Goal: Information Seeking & Learning: Learn about a topic

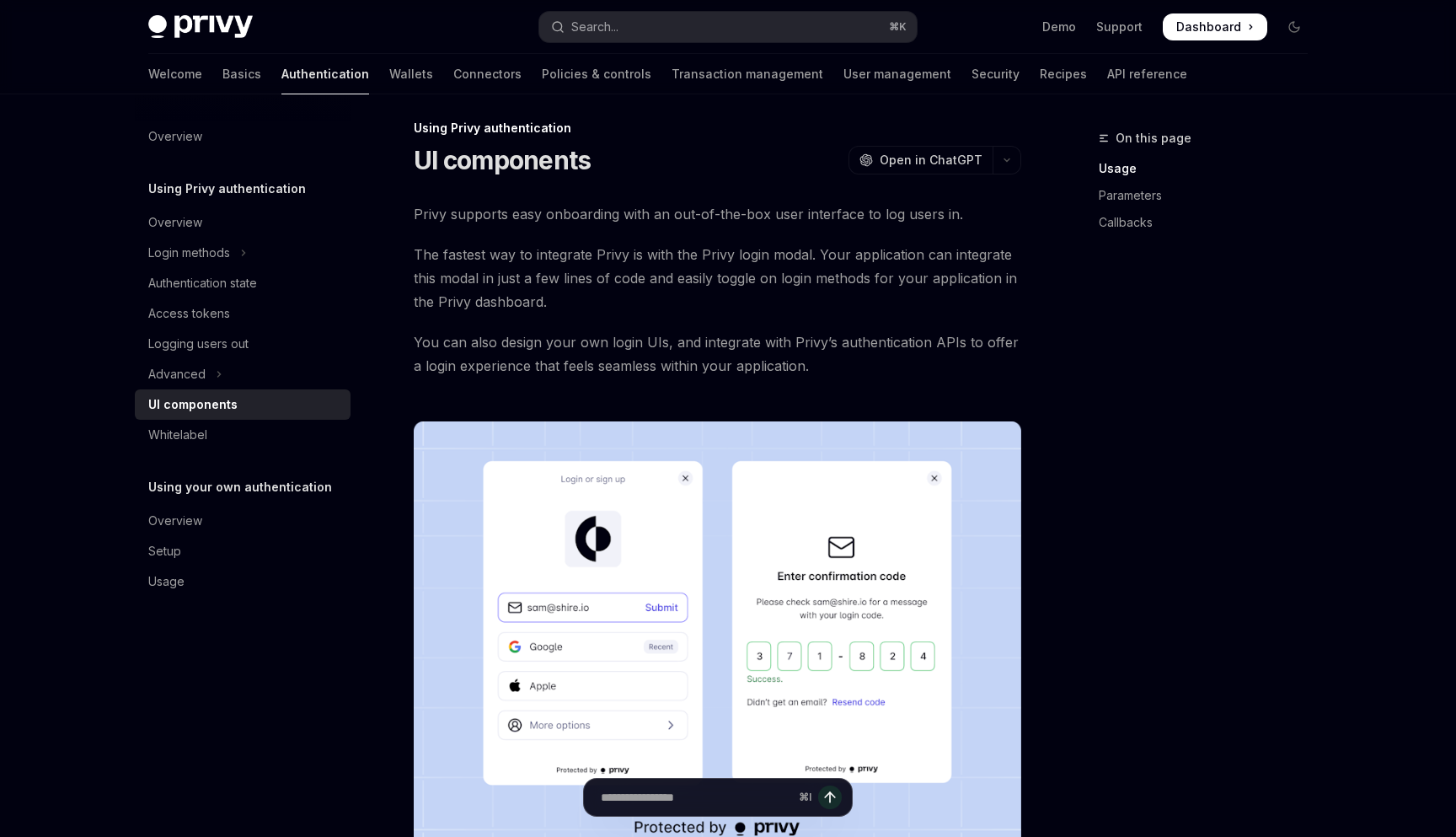
scroll to position [11, 0]
click at [1010, 161] on icon "button" at bounding box center [1007, 159] width 20 height 7
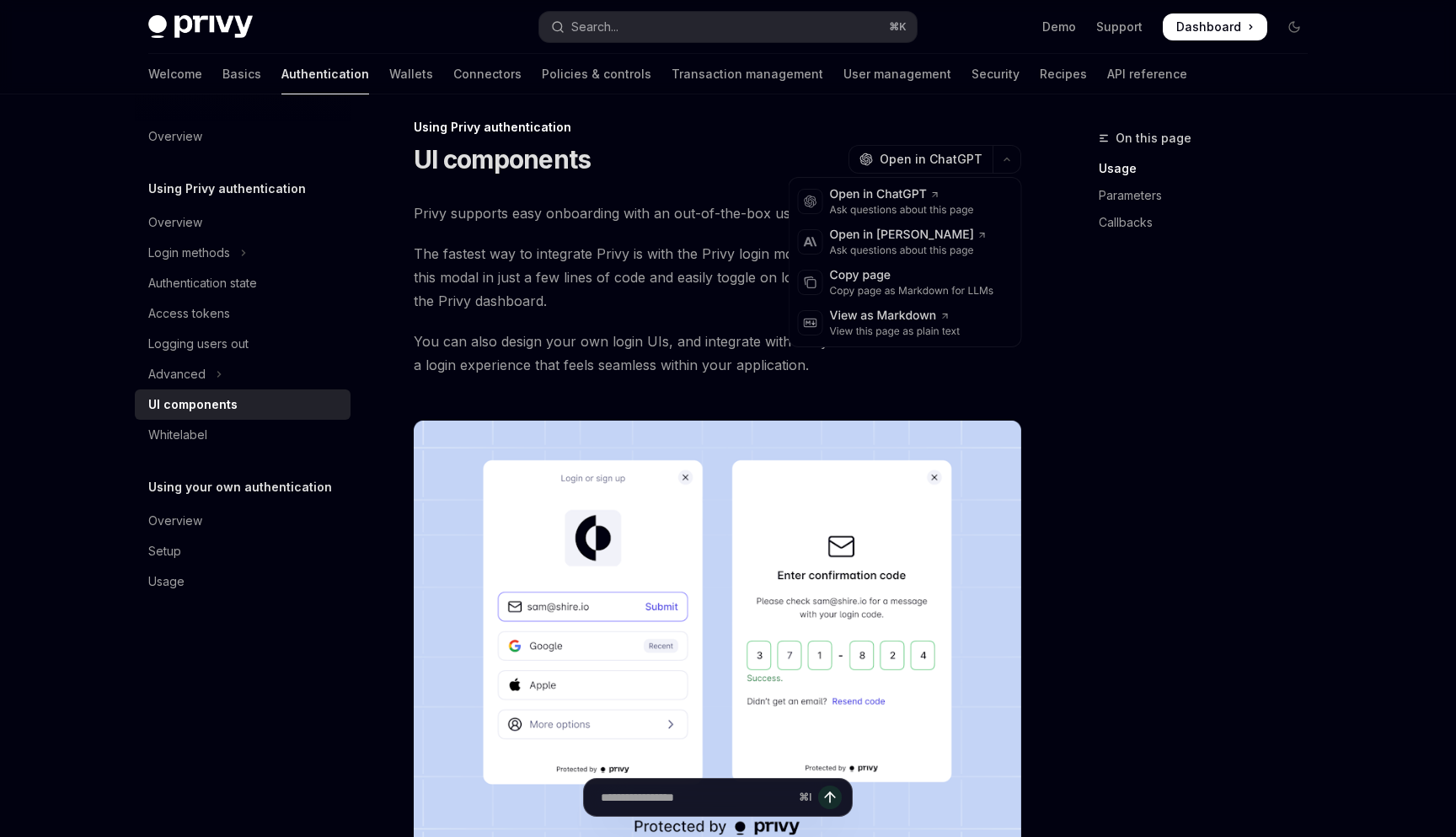
click at [1078, 469] on div "On this page Usage Parameters Callbacks" at bounding box center [1193, 483] width 256 height 709
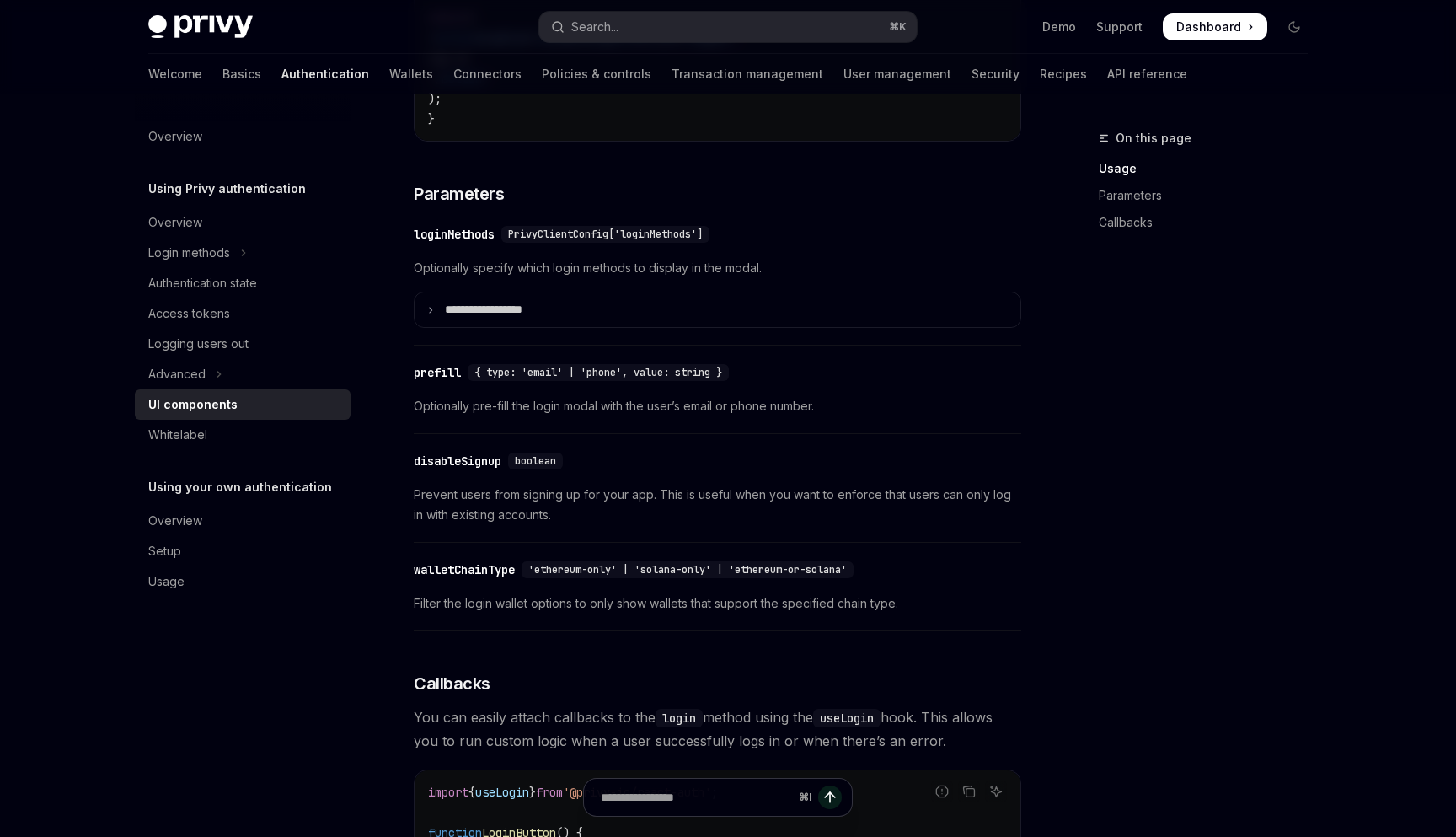
scroll to position [1489, 0]
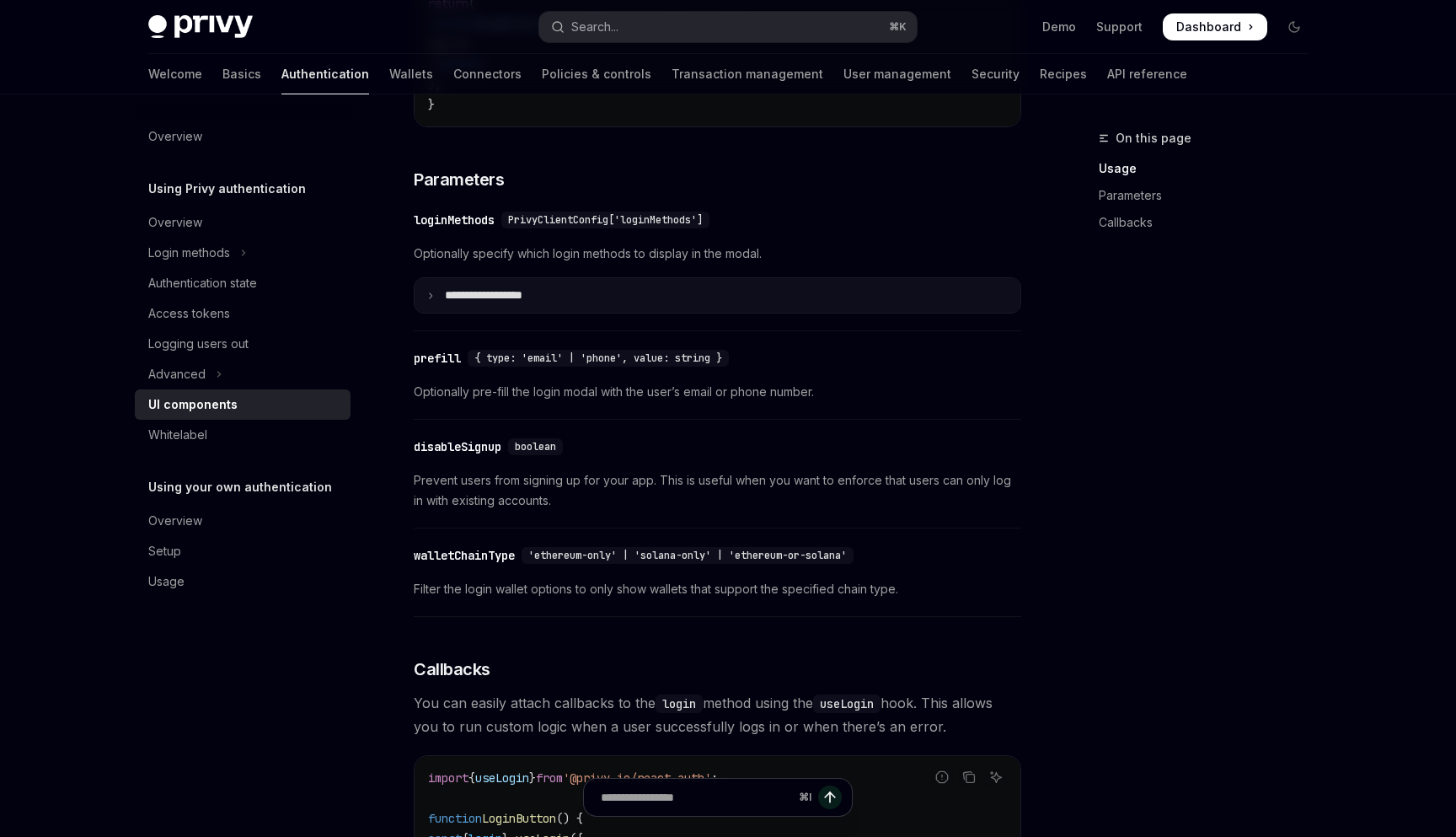
click at [432, 300] on icon at bounding box center [430, 295] width 9 height 9
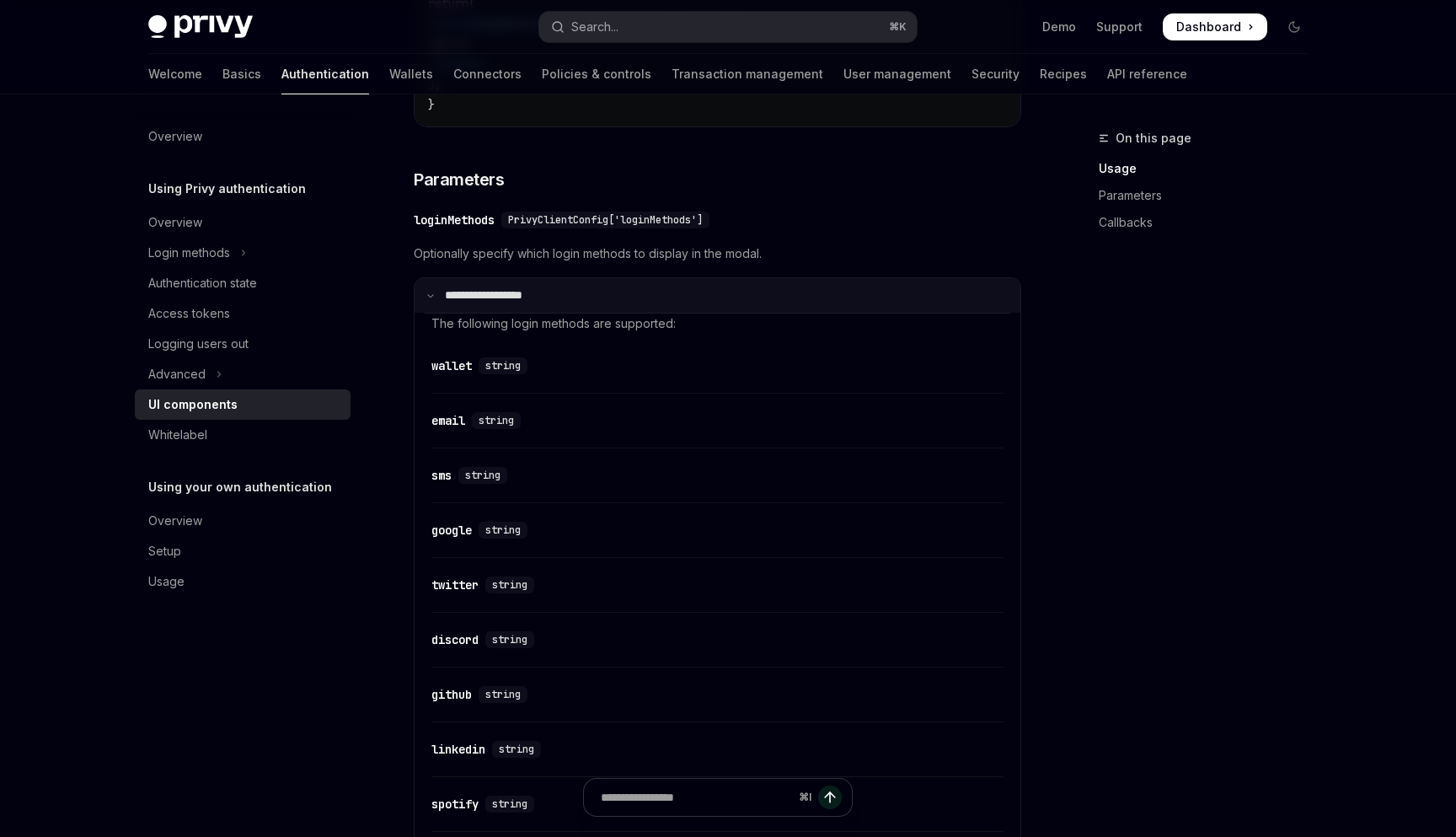
click at [434, 313] on summary "**********" at bounding box center [717, 295] width 606 height 35
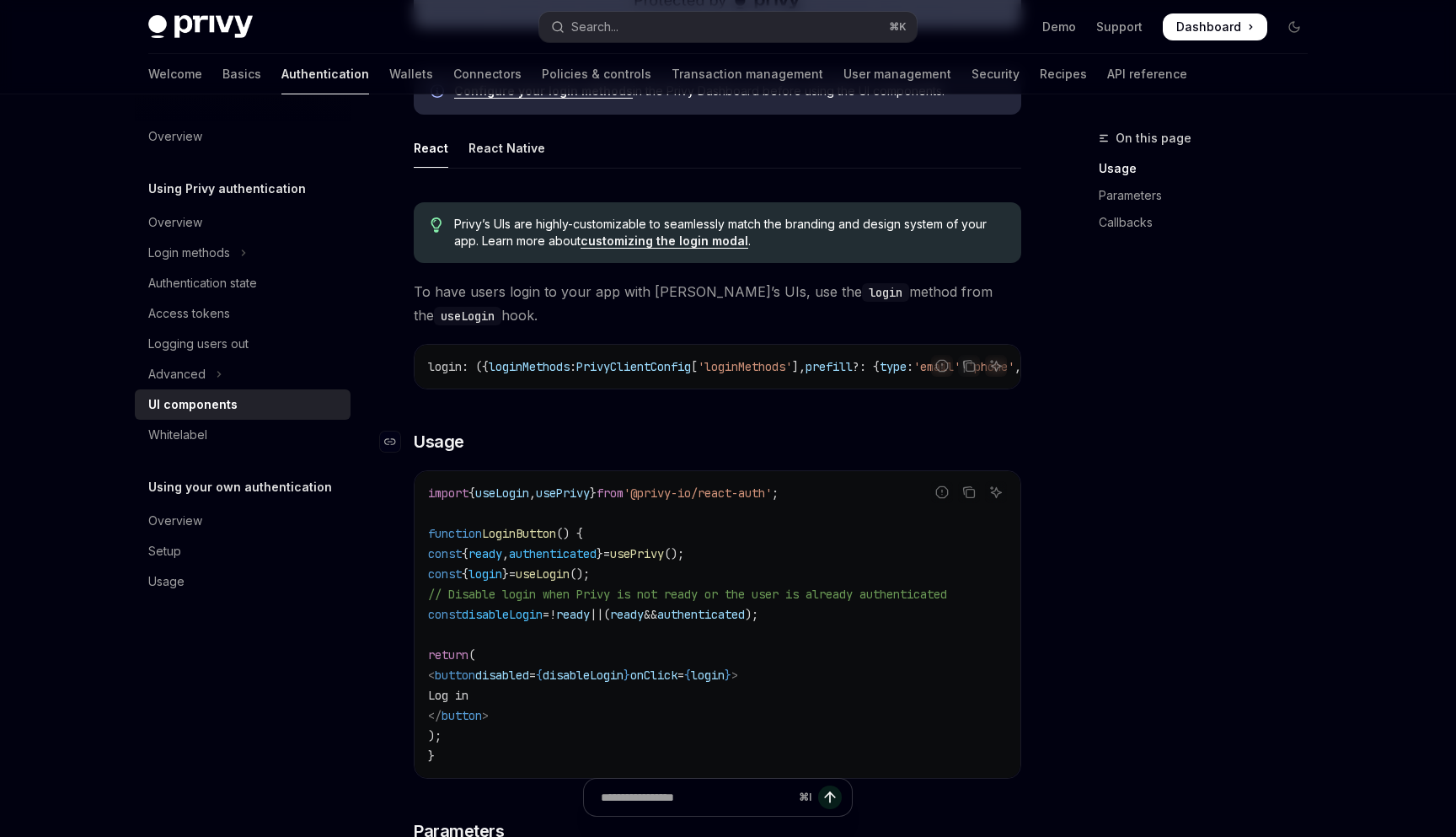
scroll to position [837, 0]
click at [220, 375] on icon "Toggle Advanced section" at bounding box center [218, 374] width 7 height 20
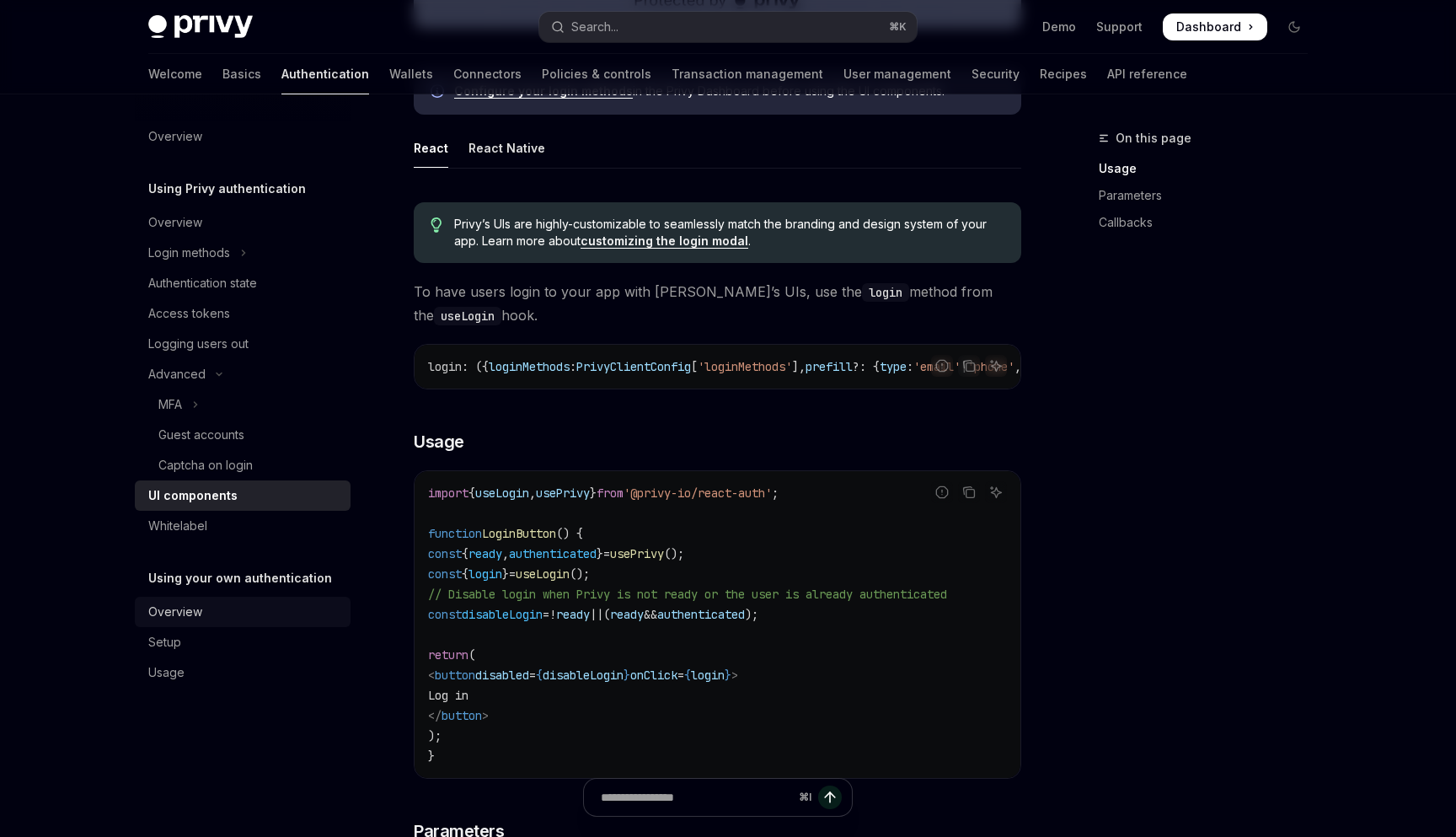
click at [206, 615] on div "Overview" at bounding box center [245, 612] width 192 height 20
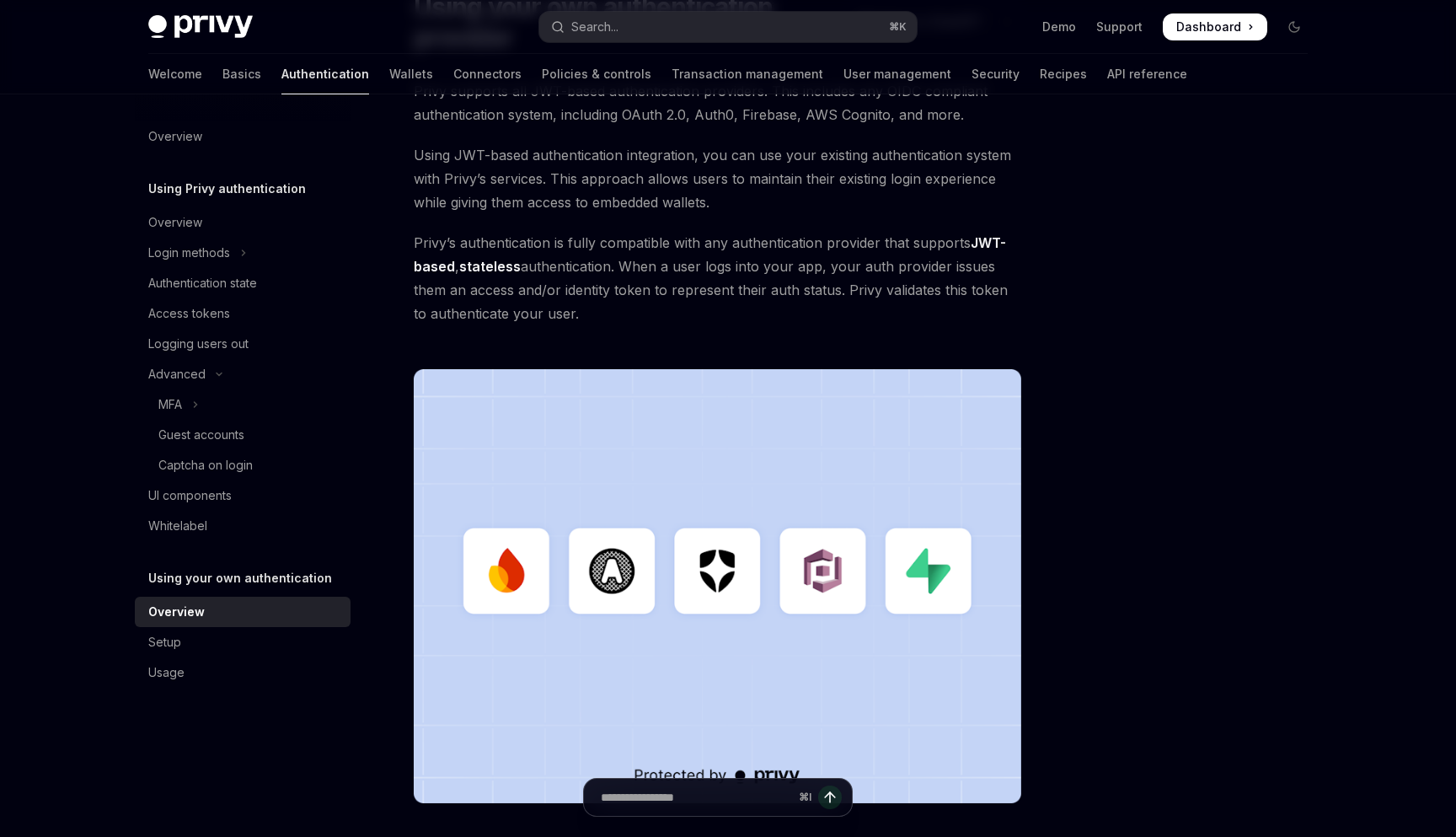
scroll to position [170, 0]
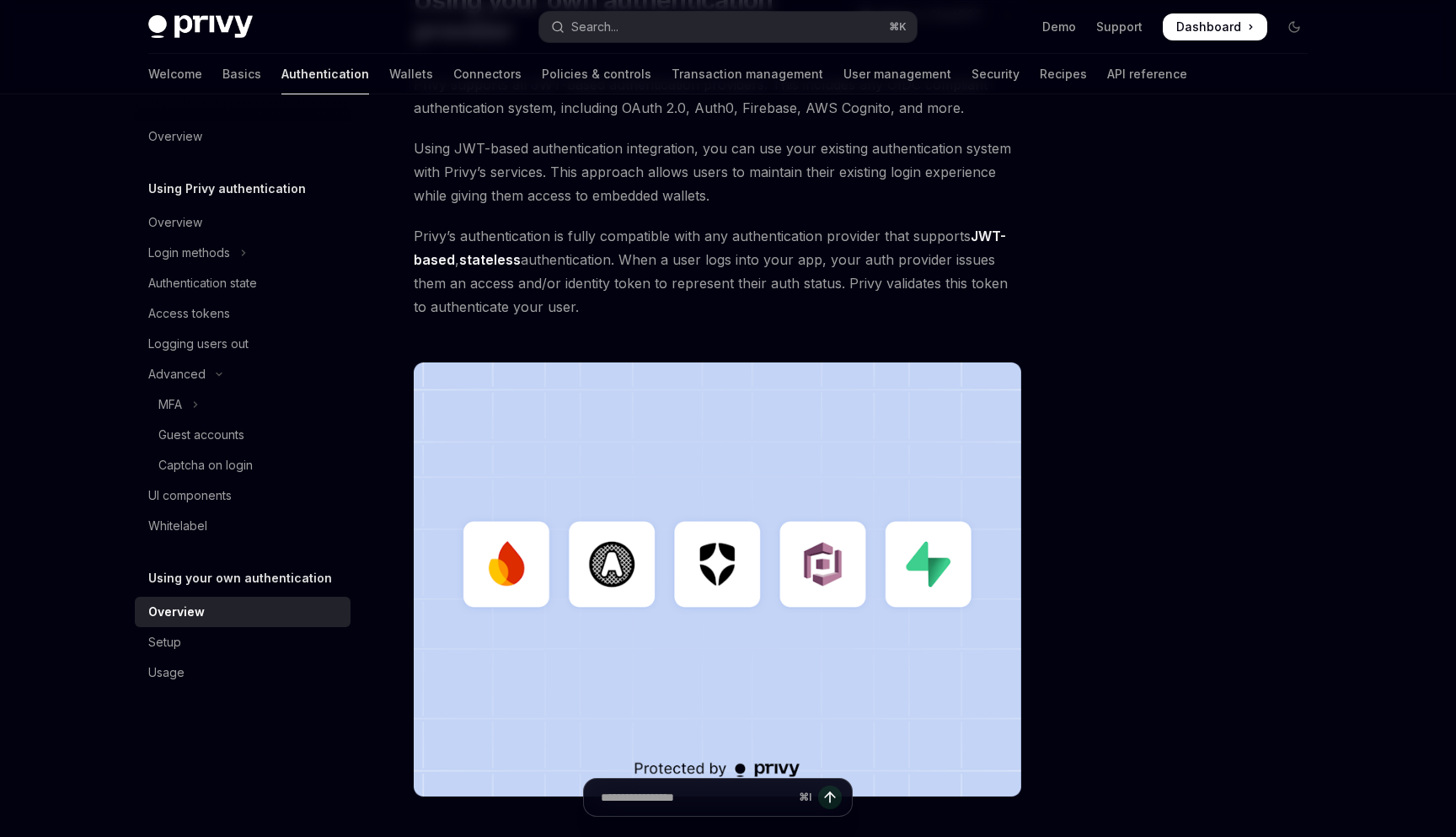
drag, startPoint x: 627, startPoint y: 264, endPoint x: 700, endPoint y: 316, distance: 89.6
click at [700, 316] on span "Privy’s authentication is fully compatible with any authentication provider tha…" at bounding box center [717, 271] width 608 height 94
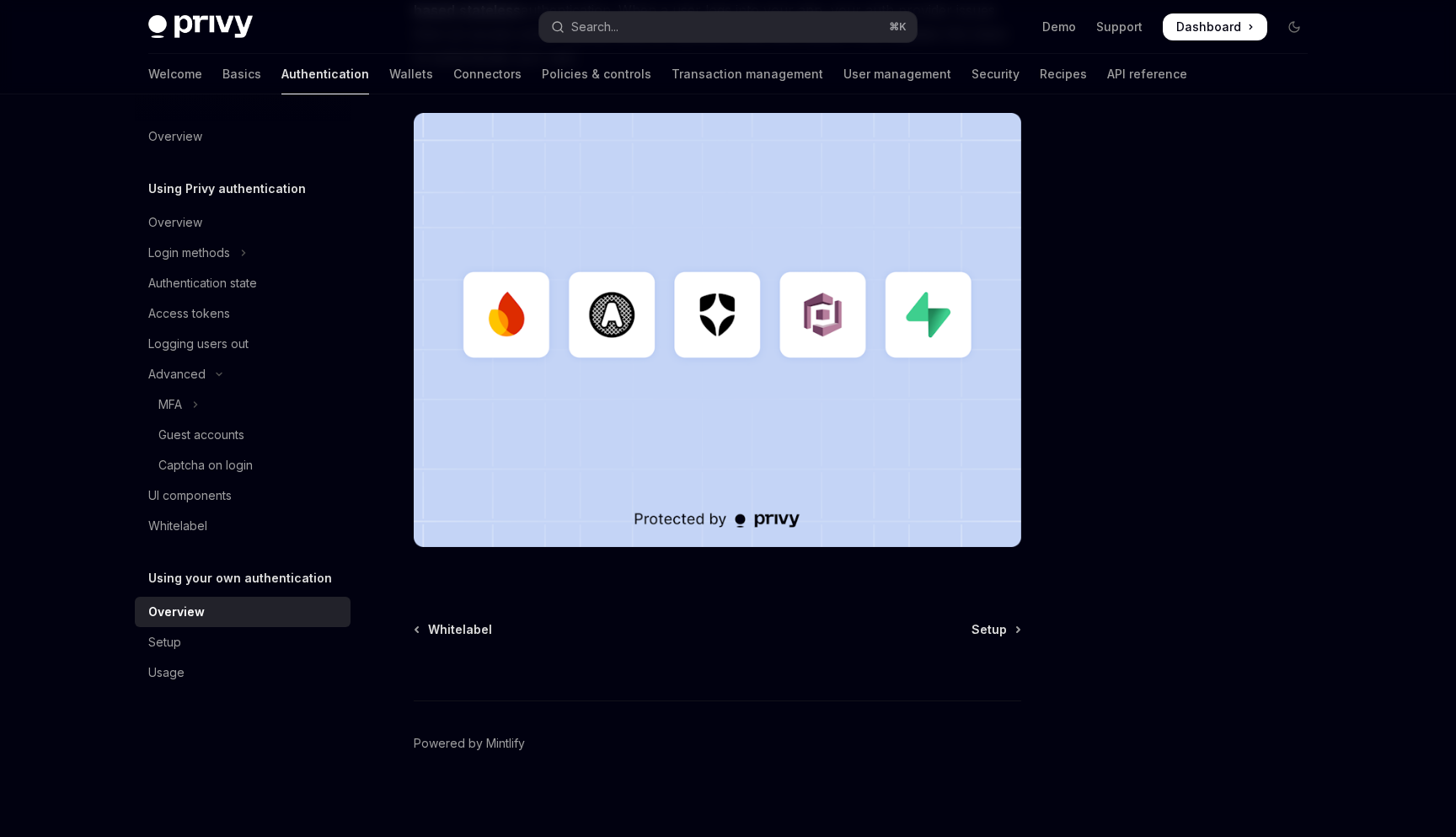
scroll to position [429, 0]
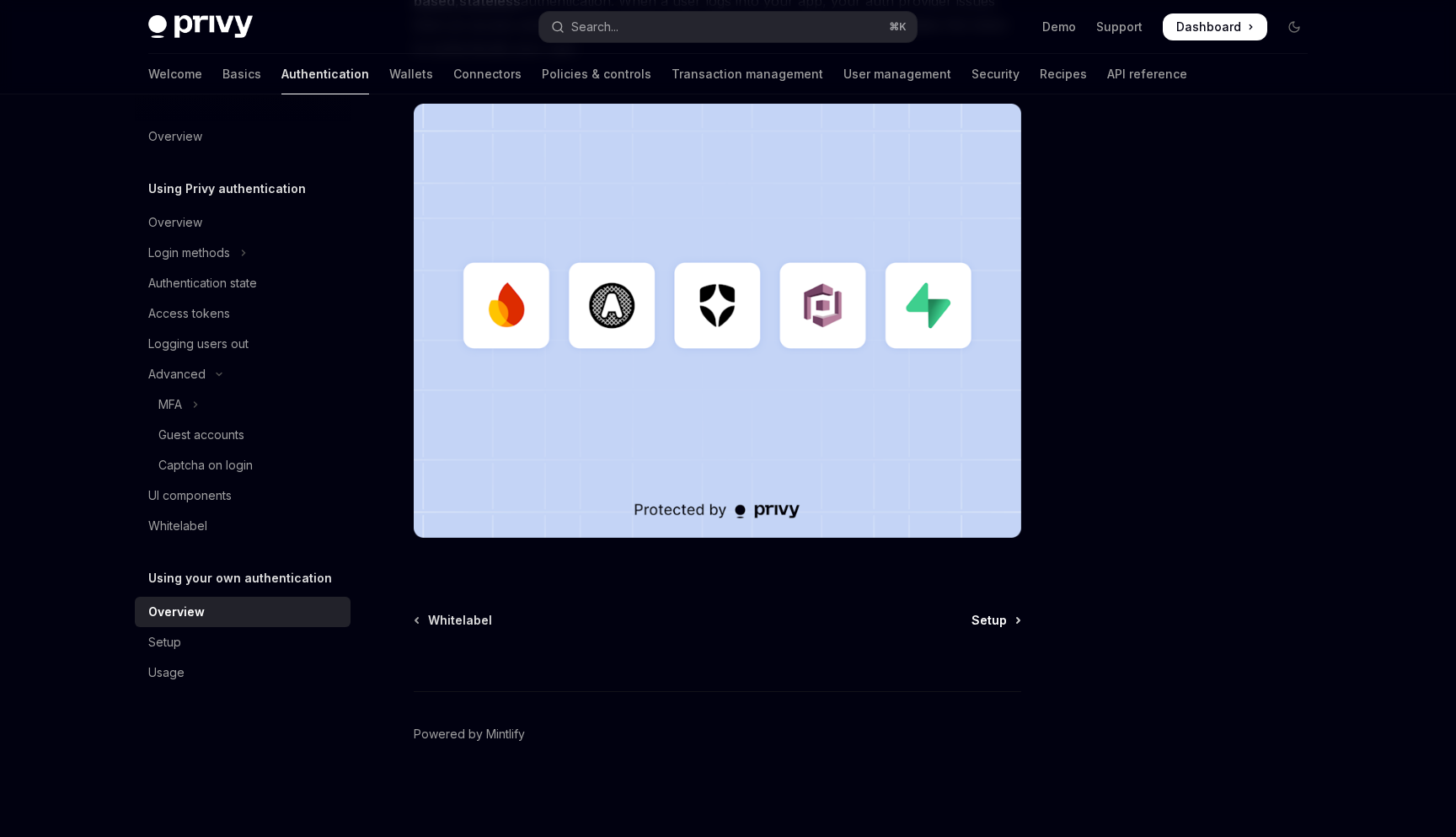
click at [999, 621] on span "Setup" at bounding box center [989, 619] width 35 height 17
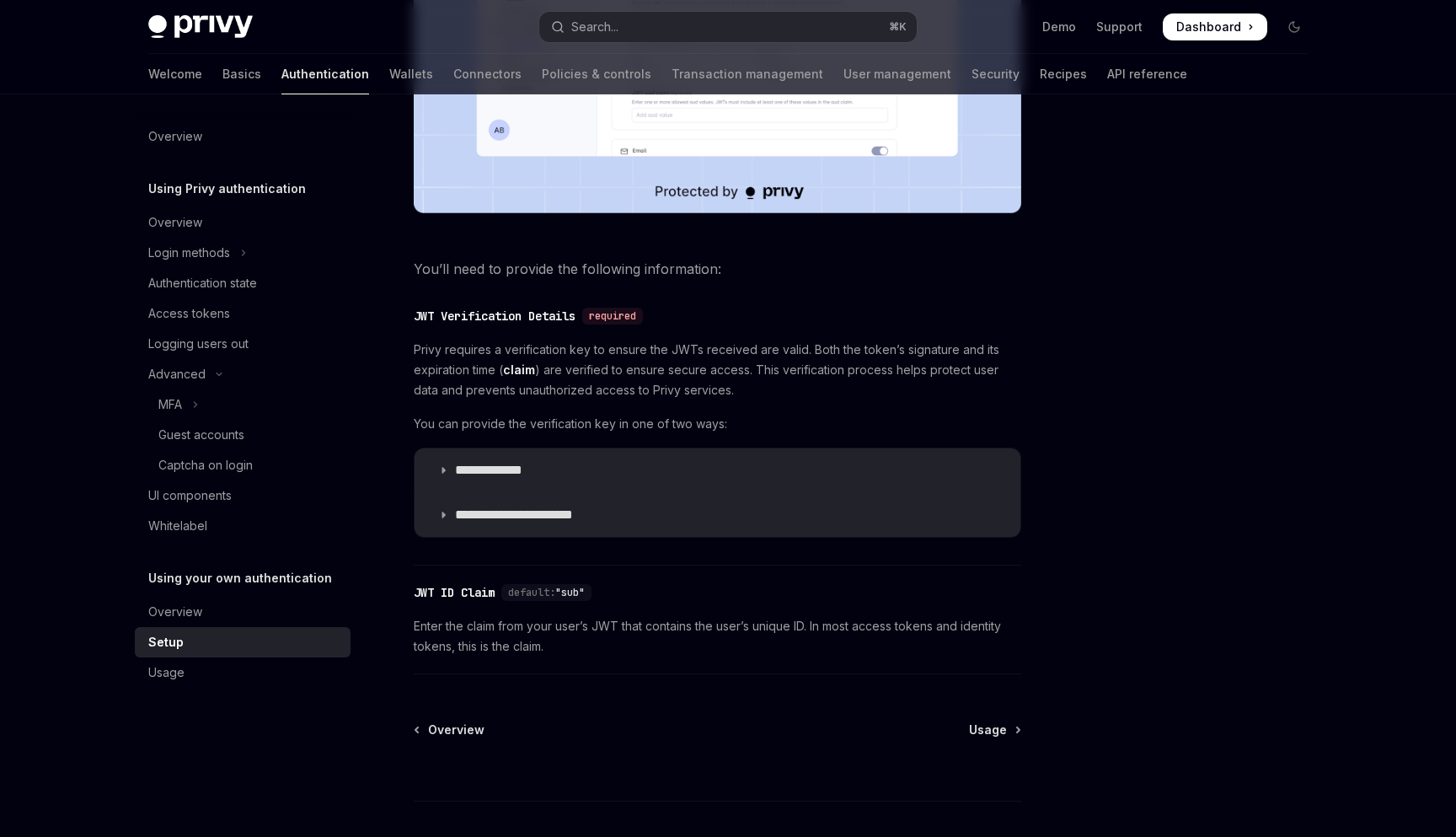
scroll to position [795, 0]
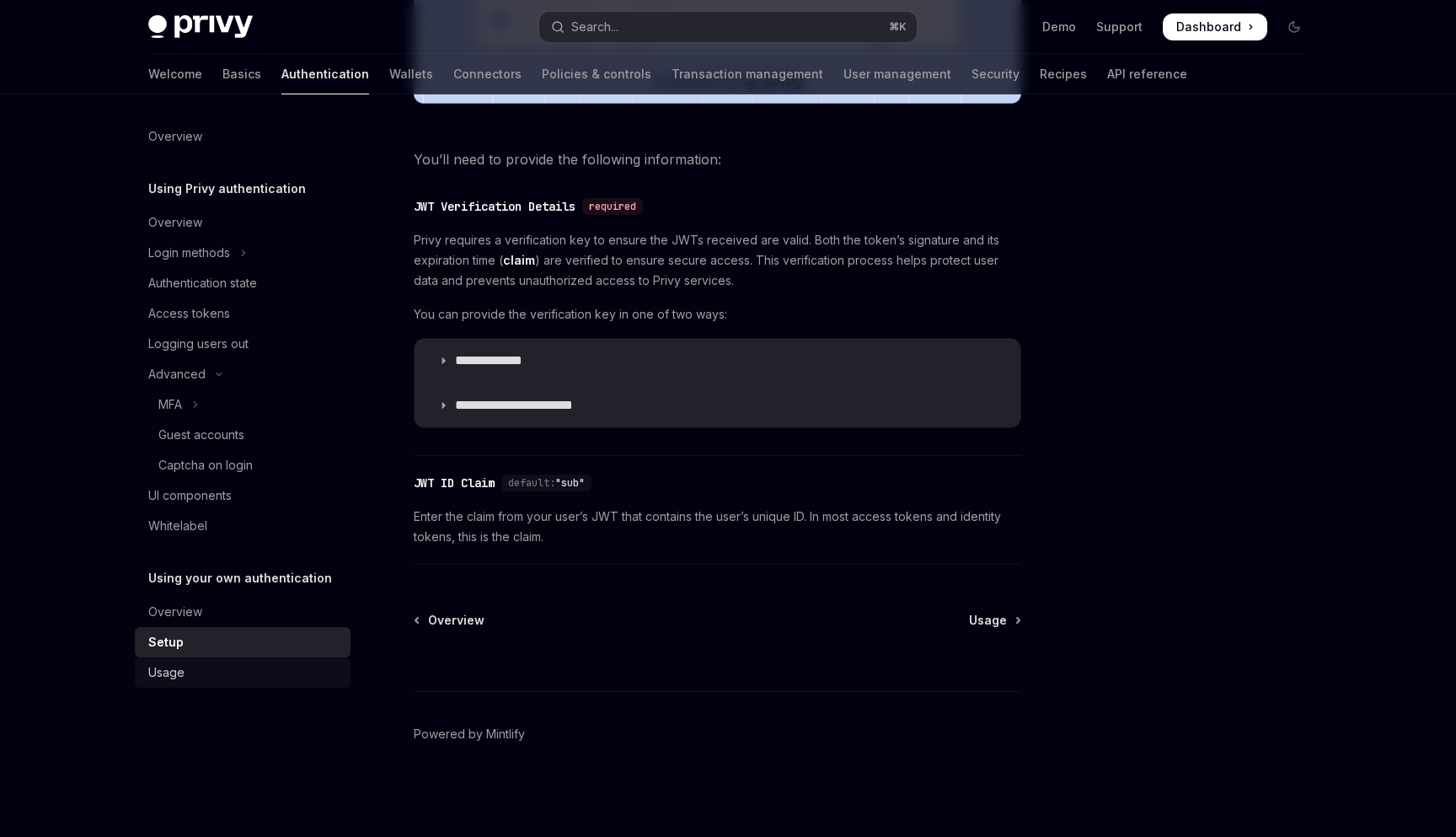
click at [185, 679] on div "Usage" at bounding box center [245, 672] width 192 height 20
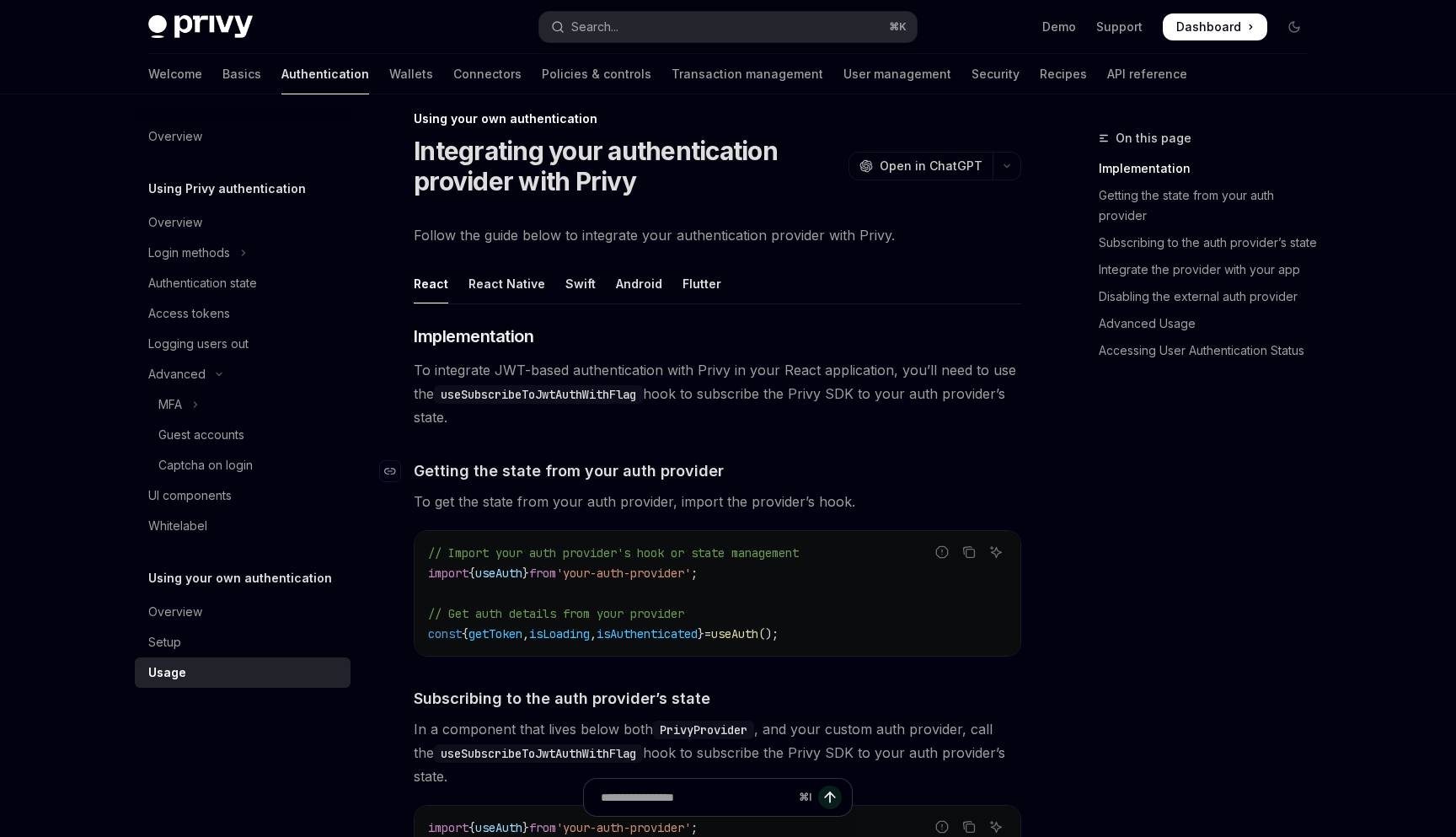
scroll to position [22, 0]
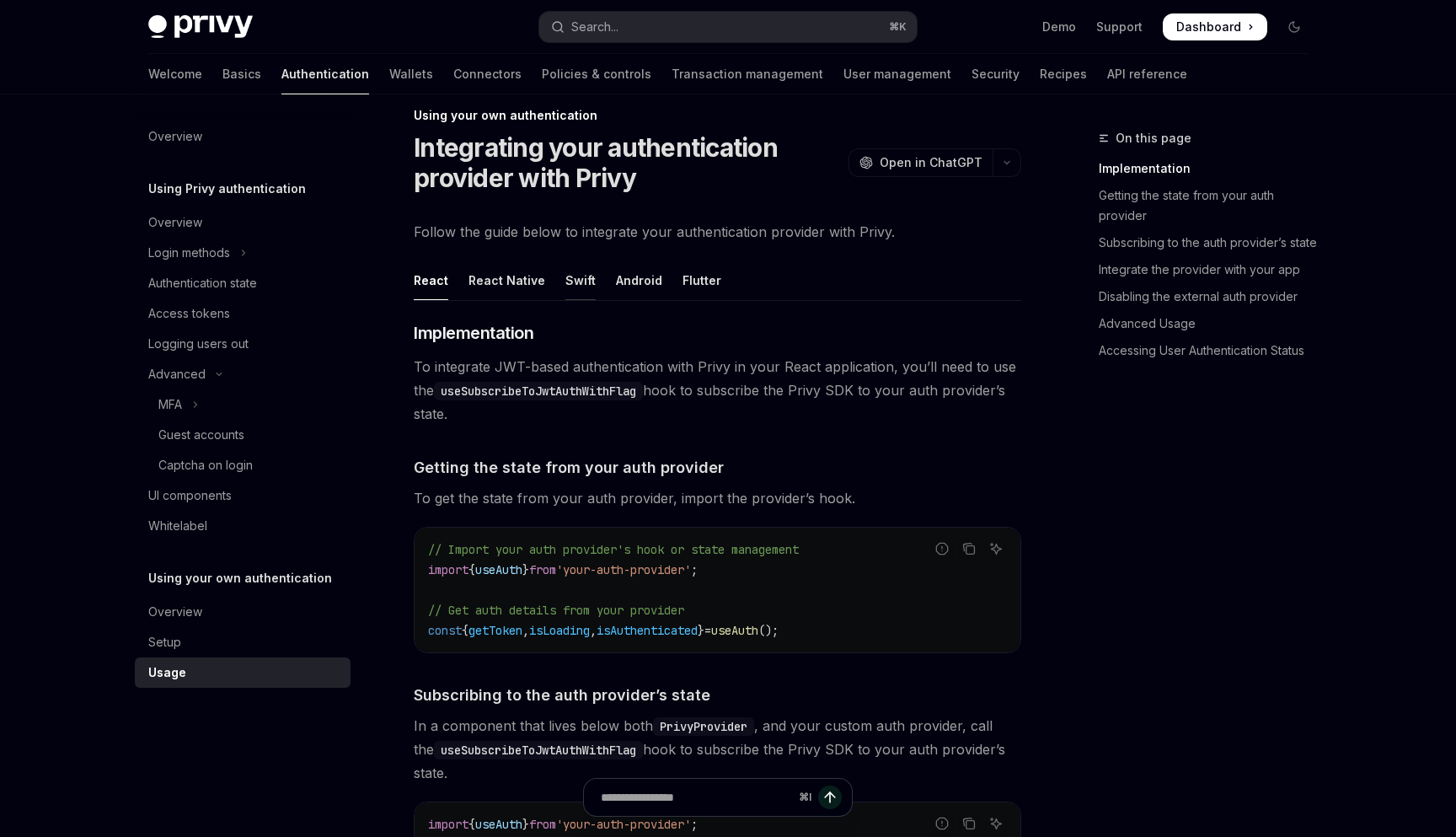
click at [584, 286] on div "Swift" at bounding box center [579, 280] width 30 height 40
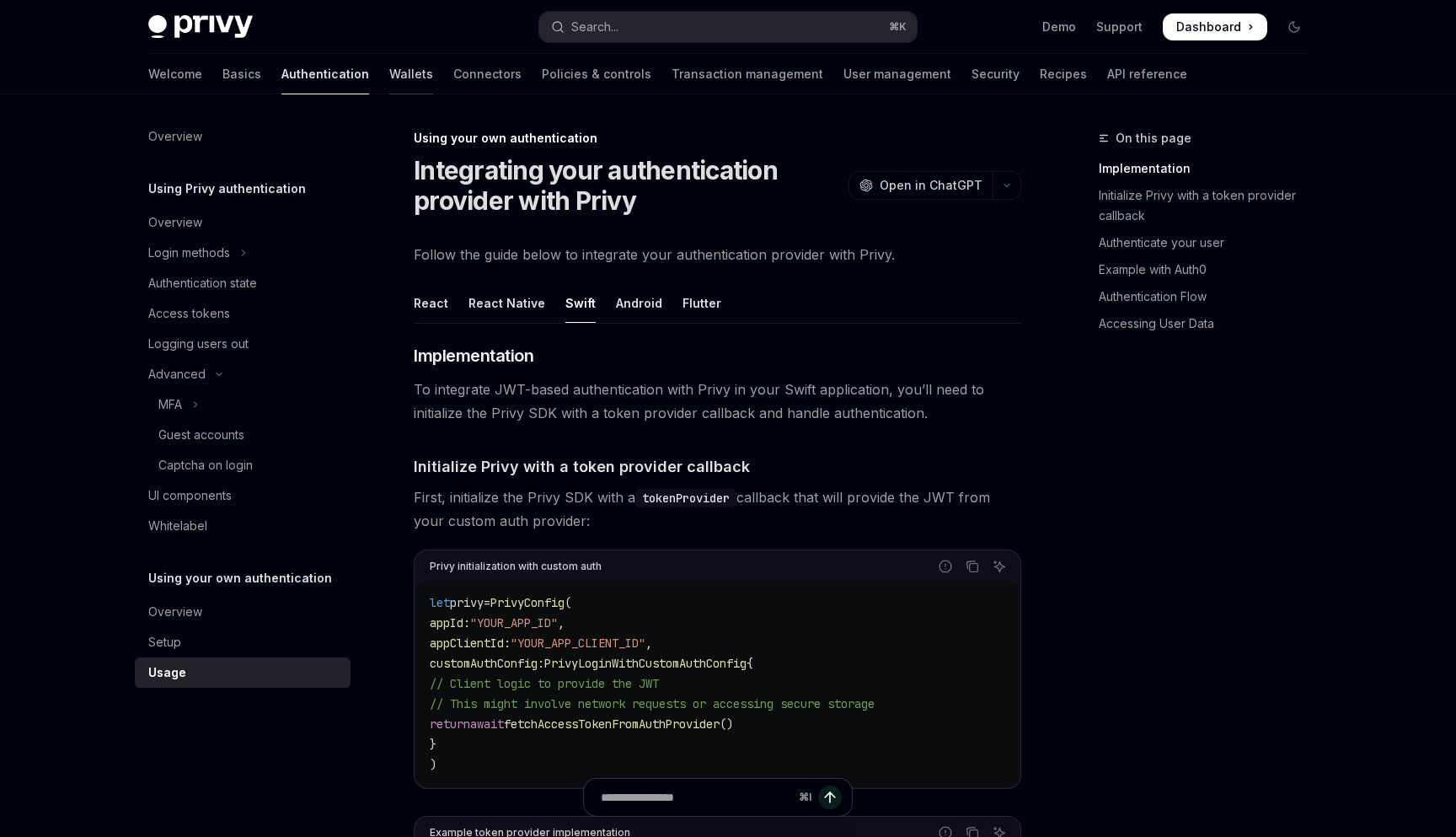
click at [389, 80] on link "Wallets" at bounding box center [411, 75] width 44 height 41
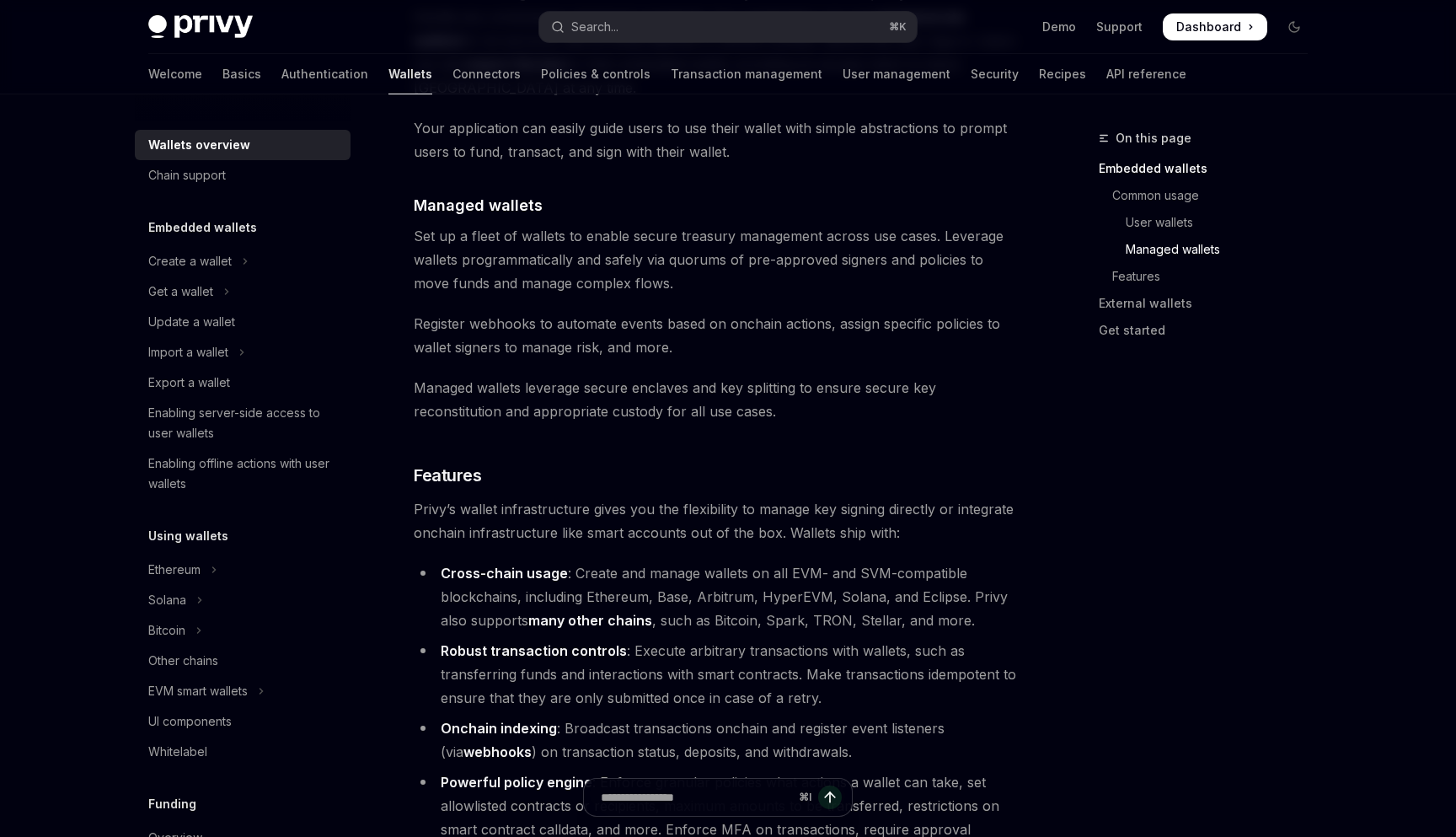
scroll to position [1858, 0]
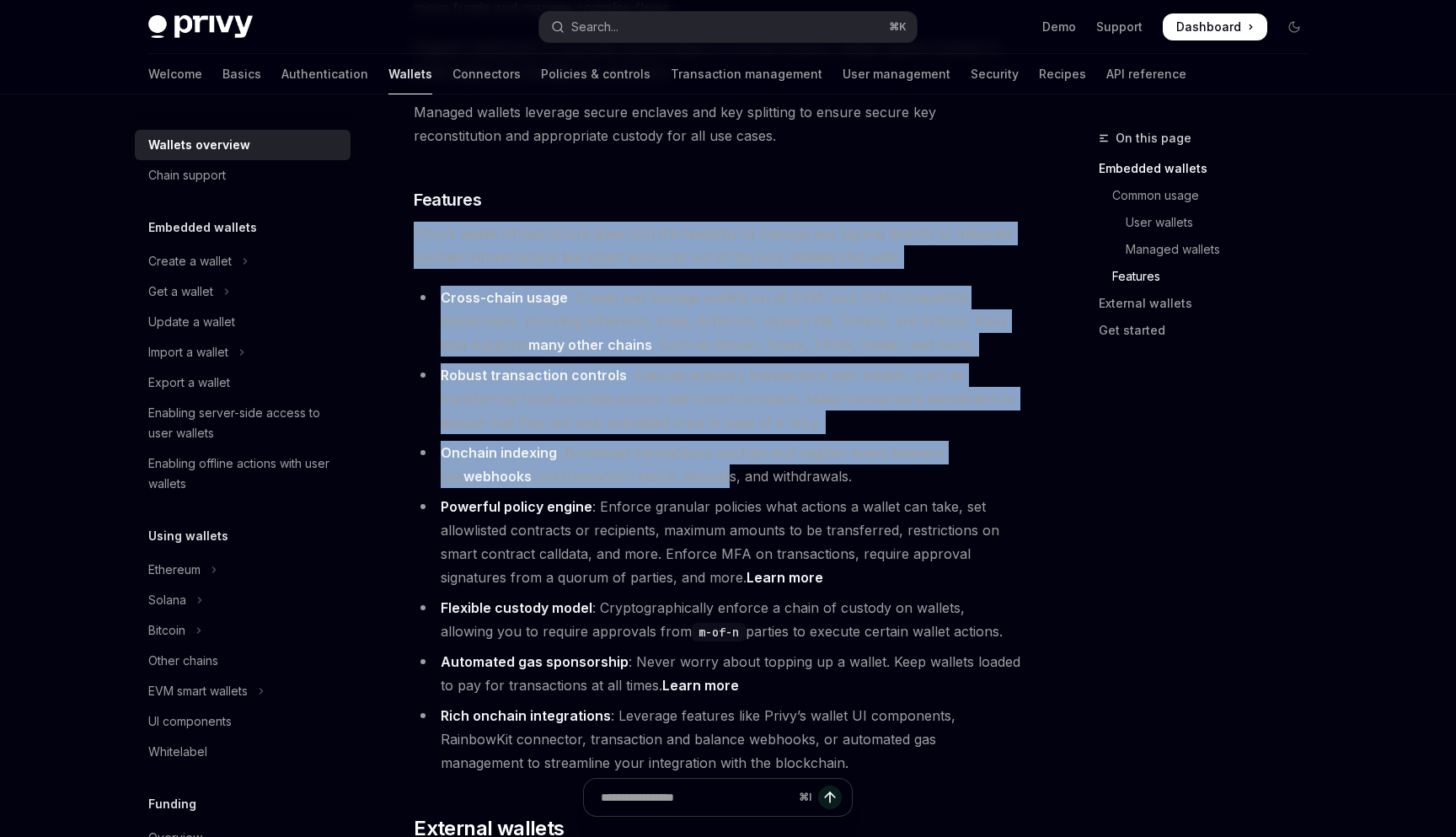
drag, startPoint x: 417, startPoint y: 165, endPoint x: 709, endPoint y: 399, distance: 374.2
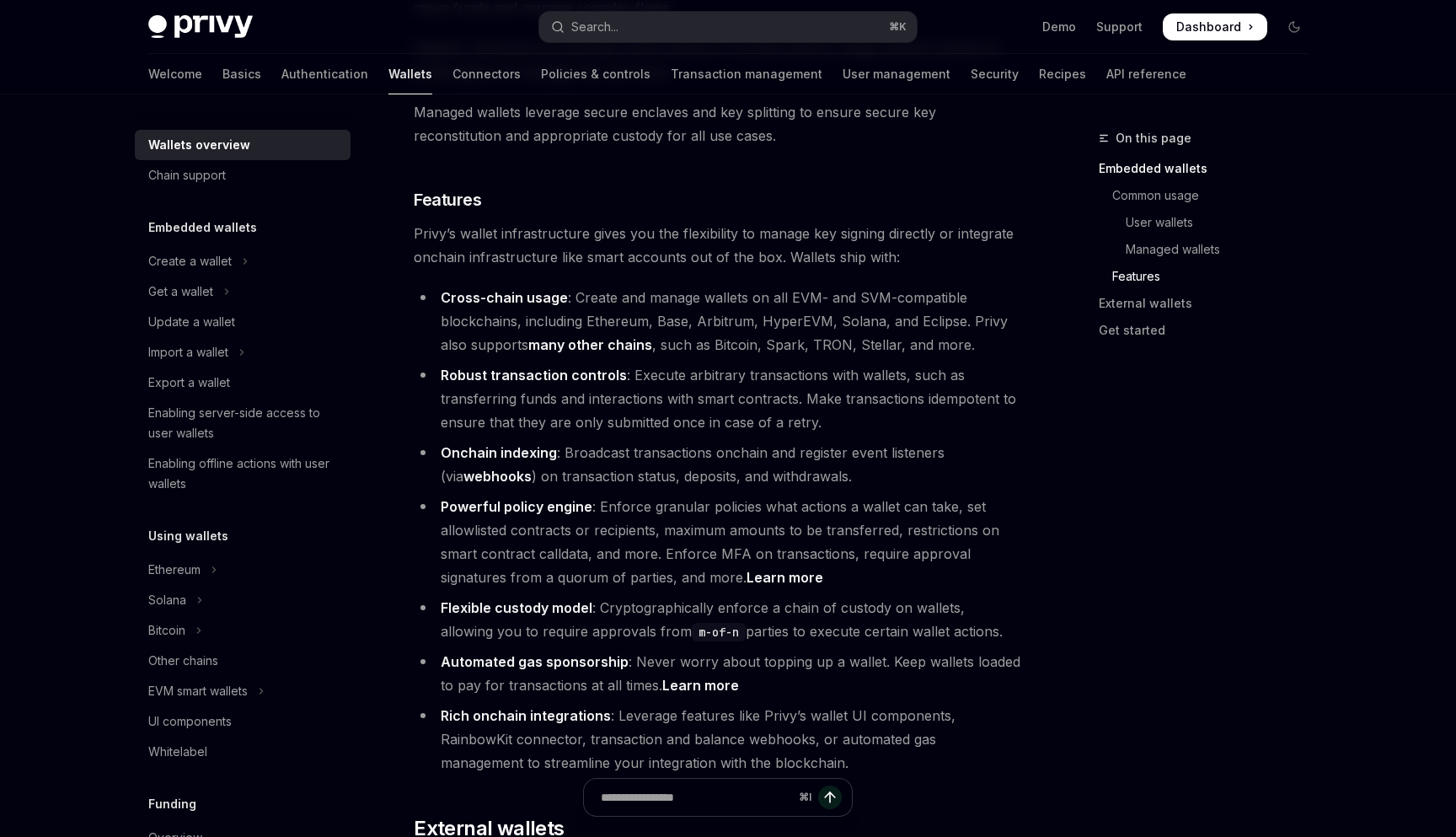
click at [431, 221] on span "Privy’s wallet infrastructure gives you the flexibility to manage key signing d…" at bounding box center [717, 245] width 608 height 48
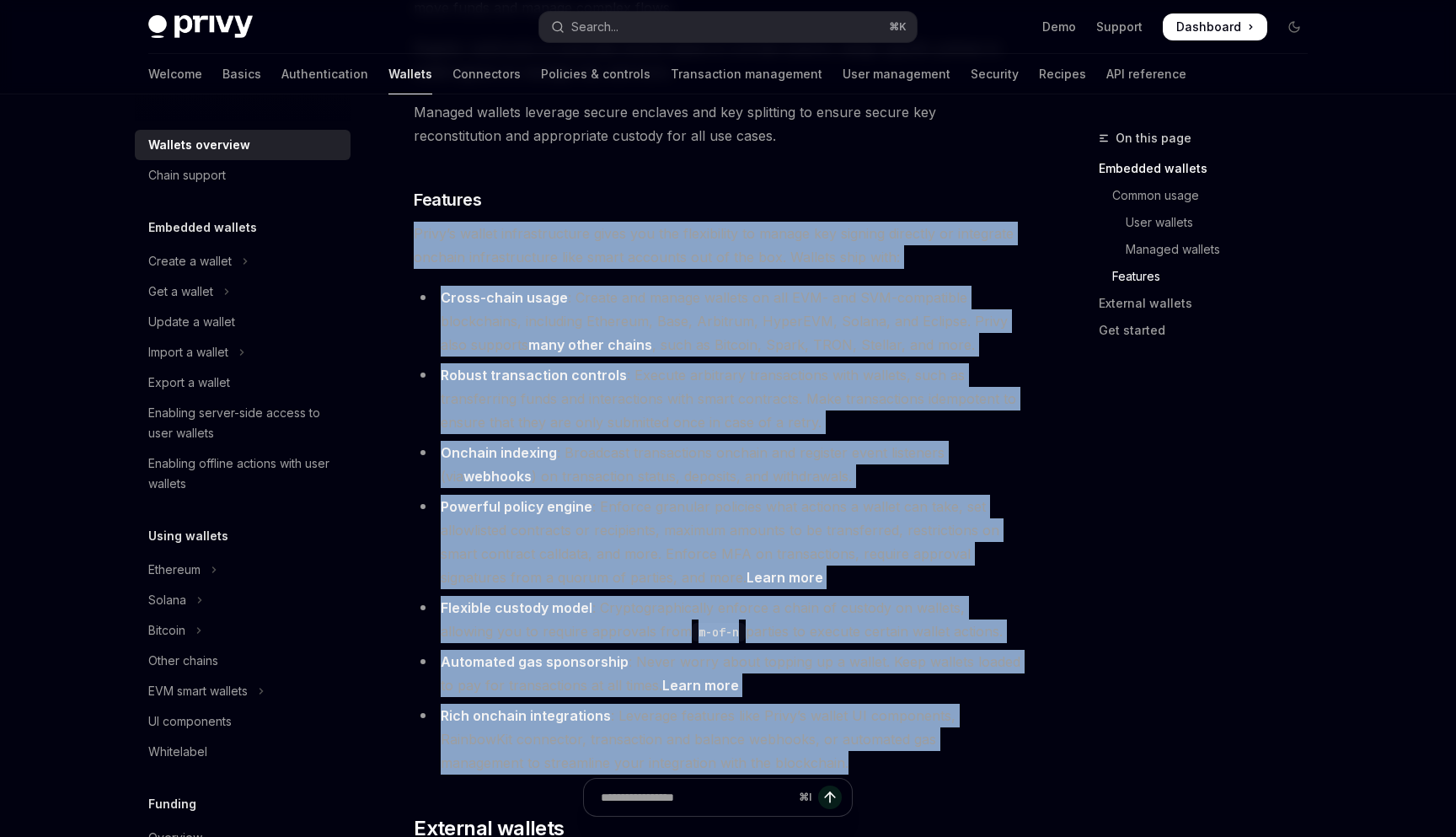
drag, startPoint x: 415, startPoint y: 162, endPoint x: 817, endPoint y: 692, distance: 665.2
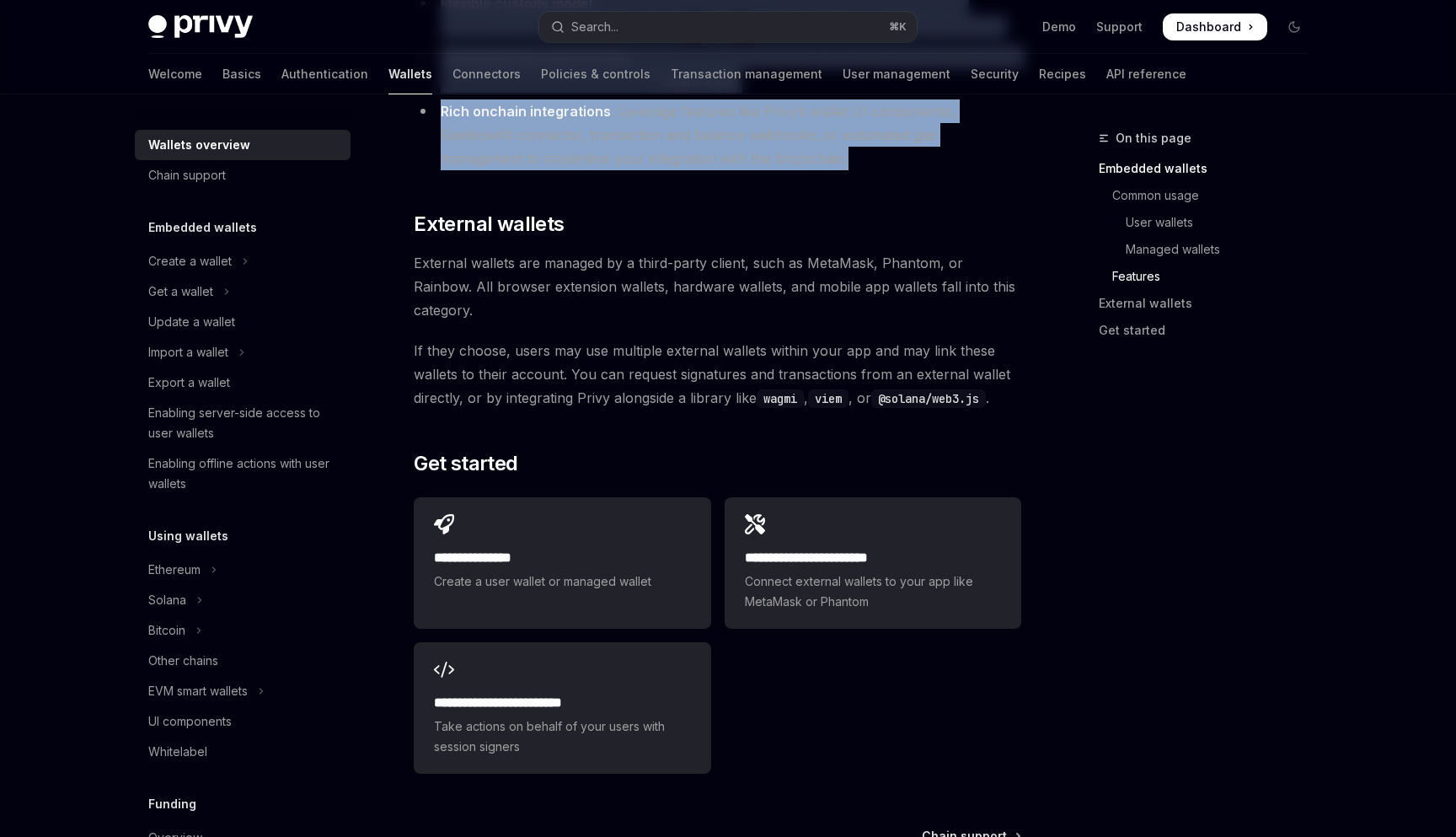
scroll to position [2472, 0]
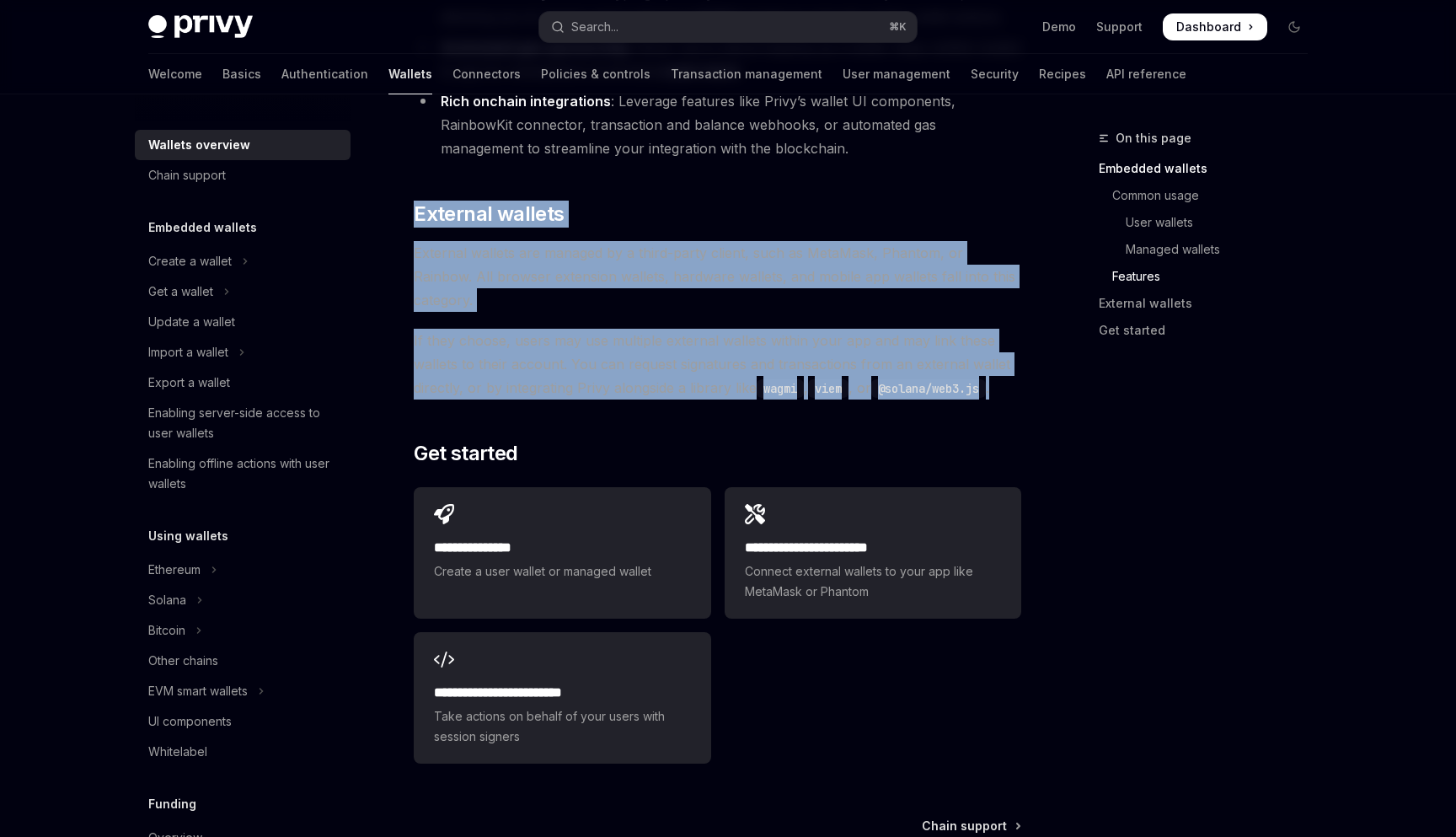
drag, startPoint x: 414, startPoint y: 112, endPoint x: 1009, endPoint y: 298, distance: 623.4
click at [585, 561] on span "Create a user wallet or managed wallet" at bounding box center [562, 571] width 256 height 20
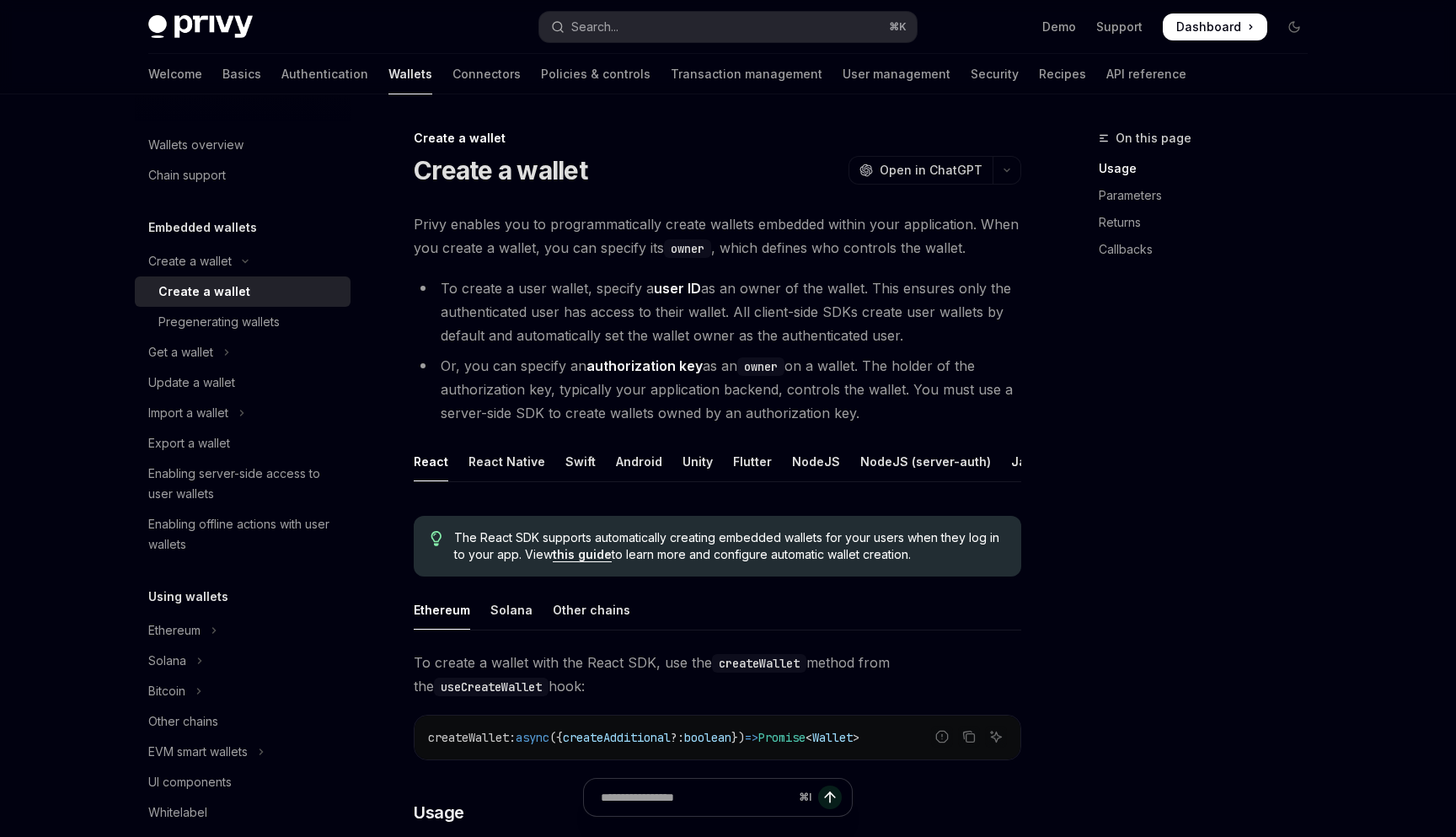
click at [585, 552] on link "this guide" at bounding box center [581, 554] width 59 height 16
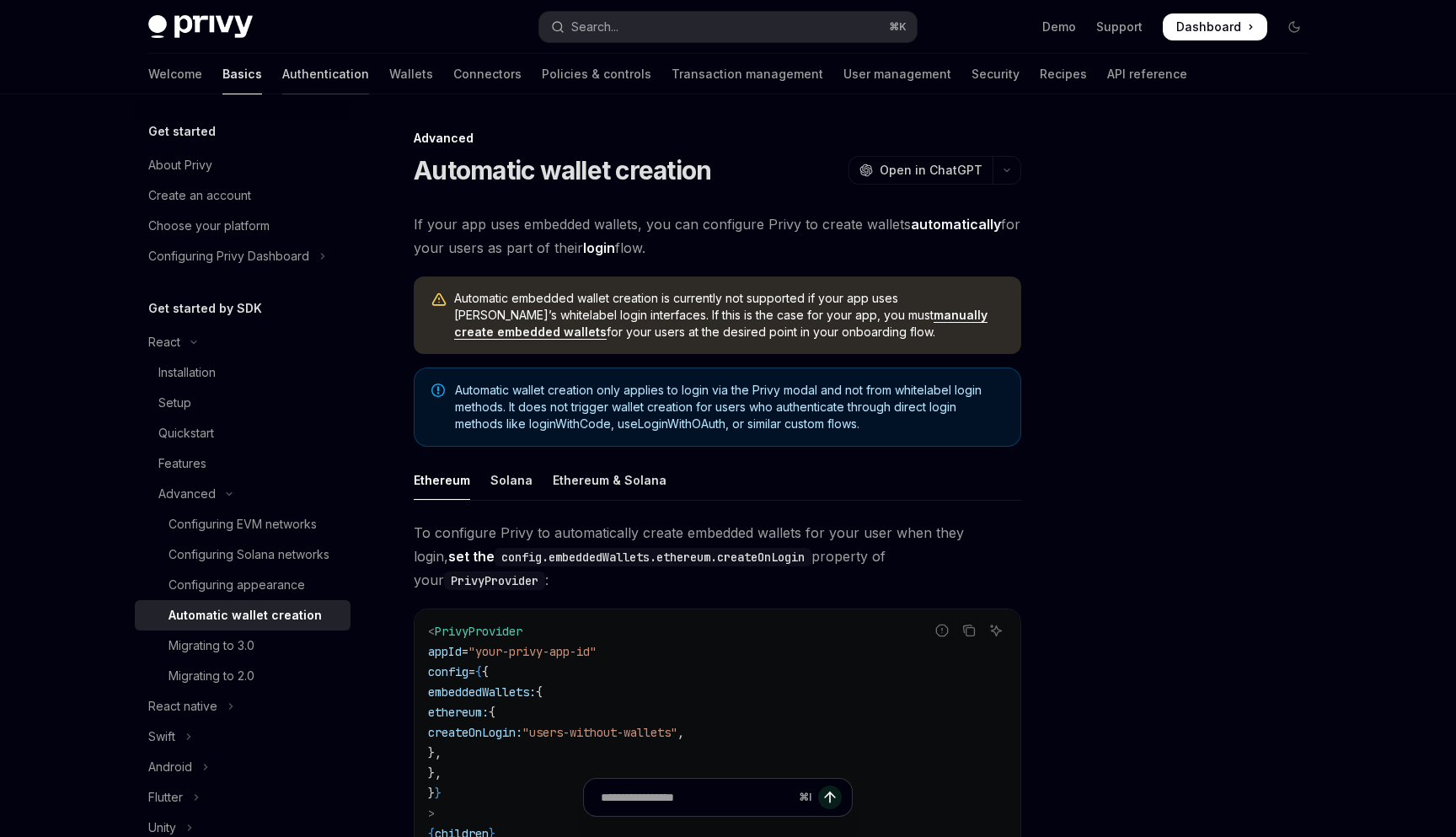
click at [282, 71] on link "Authentication" at bounding box center [325, 75] width 86 height 41
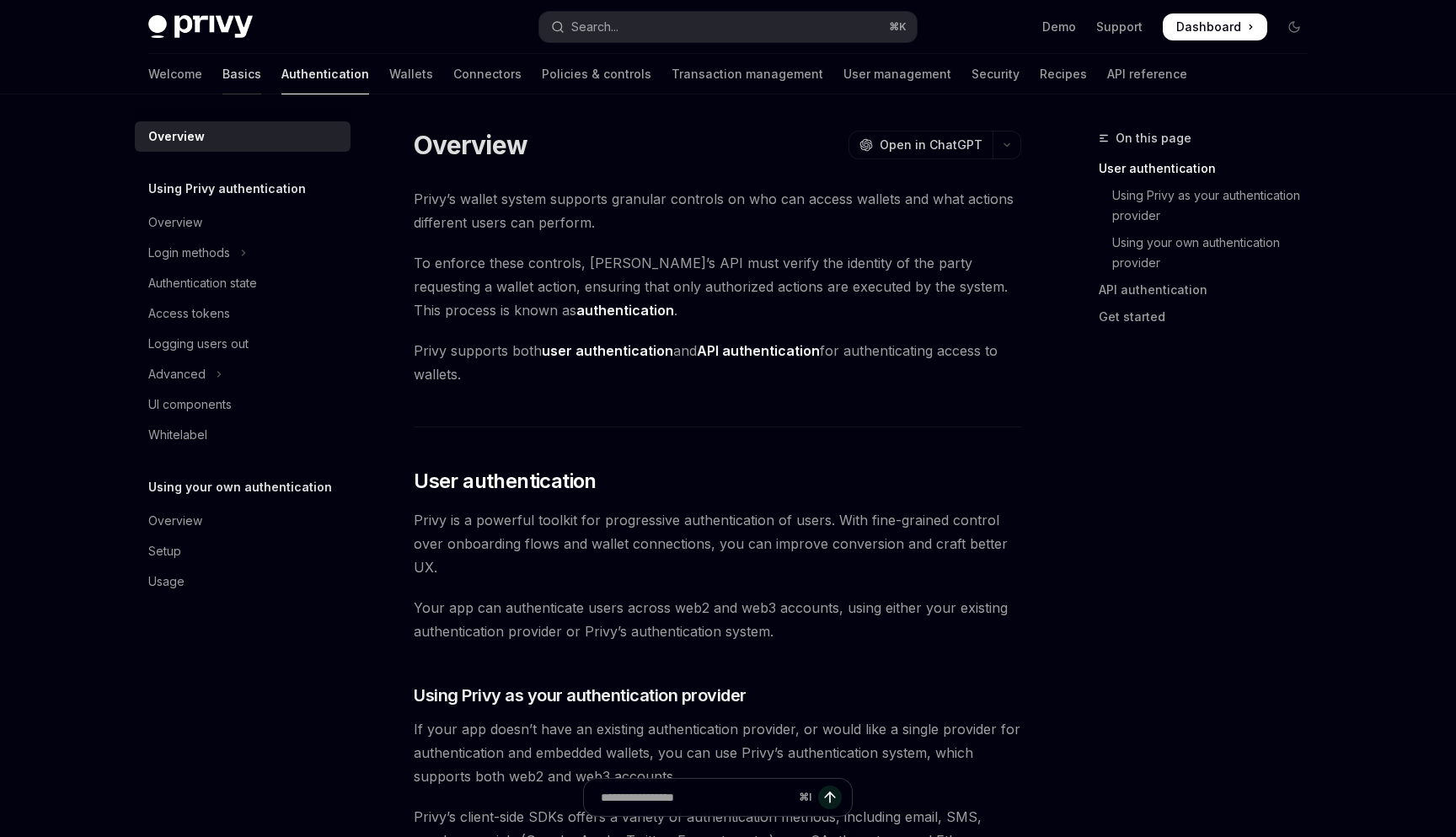
click at [222, 75] on link "Basics" at bounding box center [242, 75] width 39 height 41
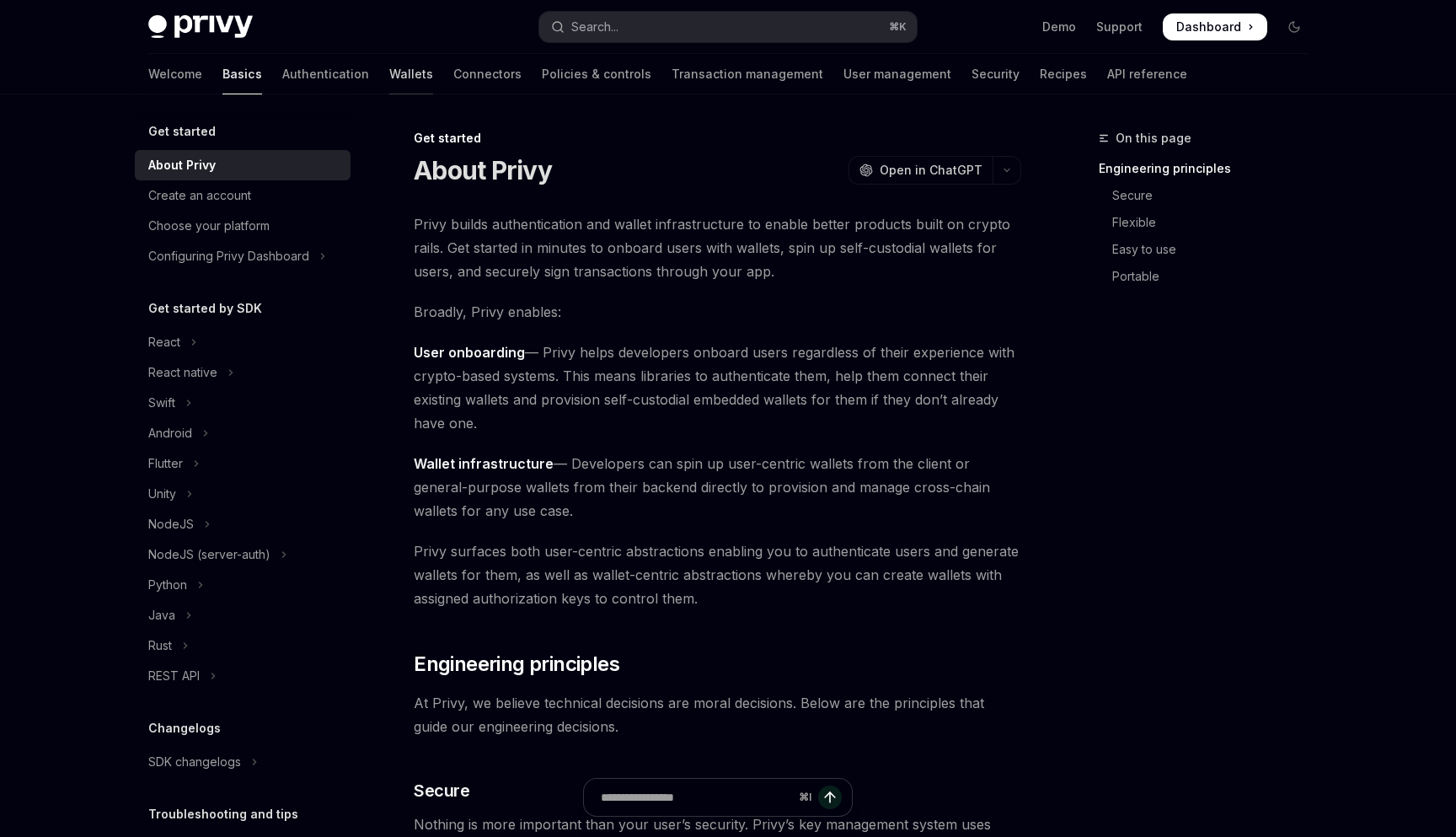
click at [389, 80] on link "Wallets" at bounding box center [411, 75] width 44 height 41
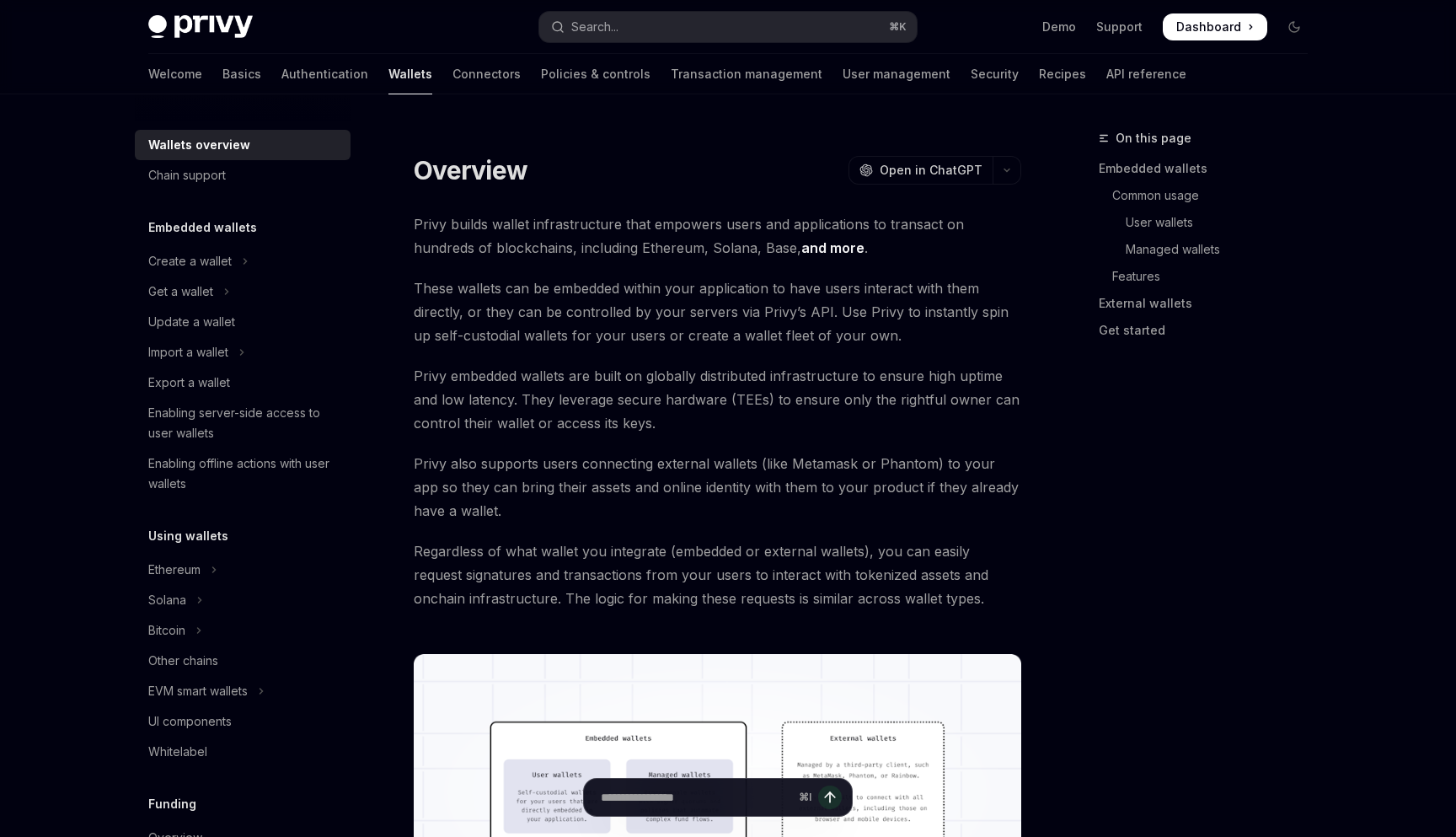
type textarea "*"
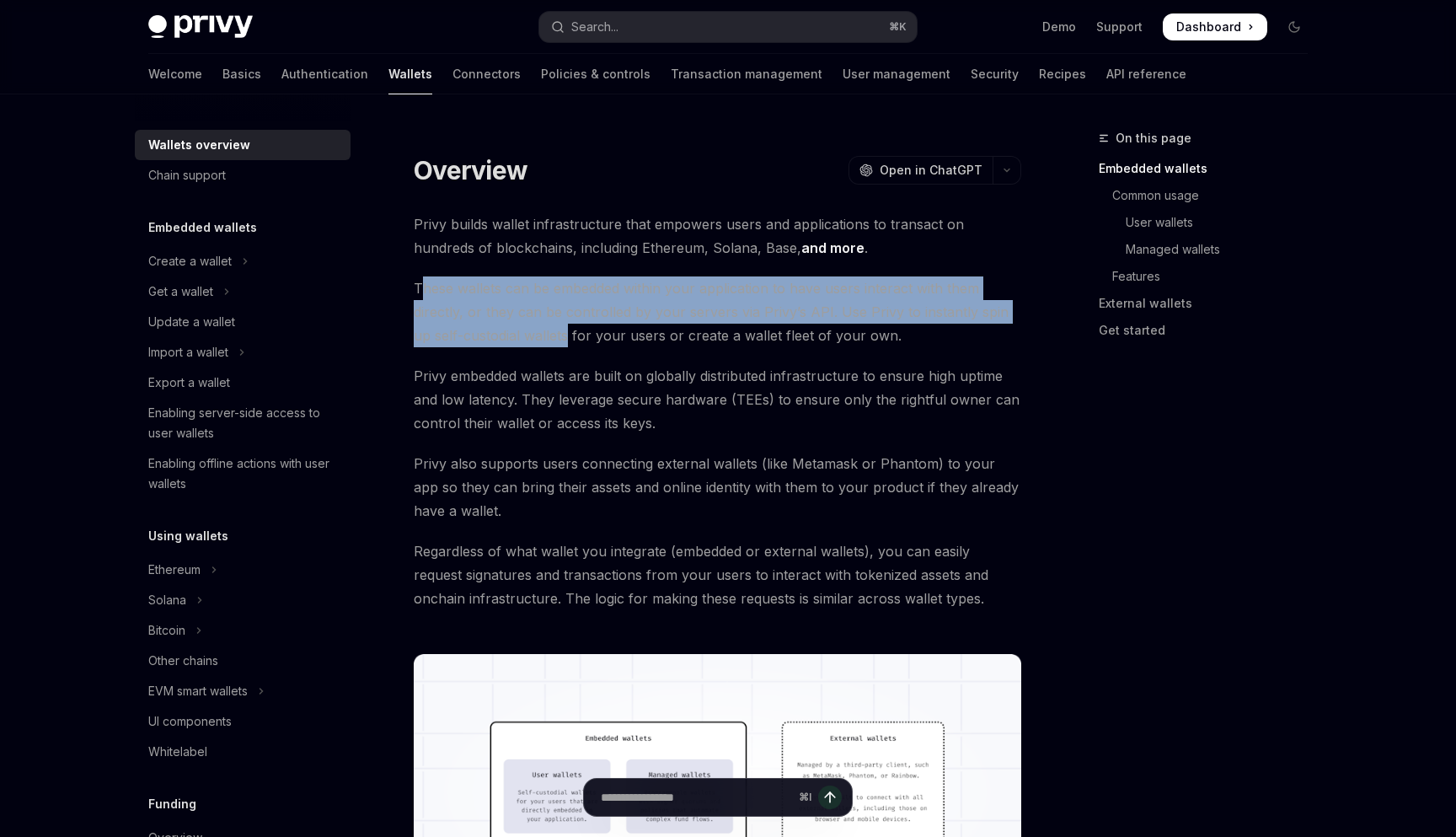
drag, startPoint x: 422, startPoint y: 289, endPoint x: 548, endPoint y: 334, distance: 133.8
click at [548, 334] on span "These wallets can be embedded within your application to have users interact wi…" at bounding box center [717, 312] width 608 height 71
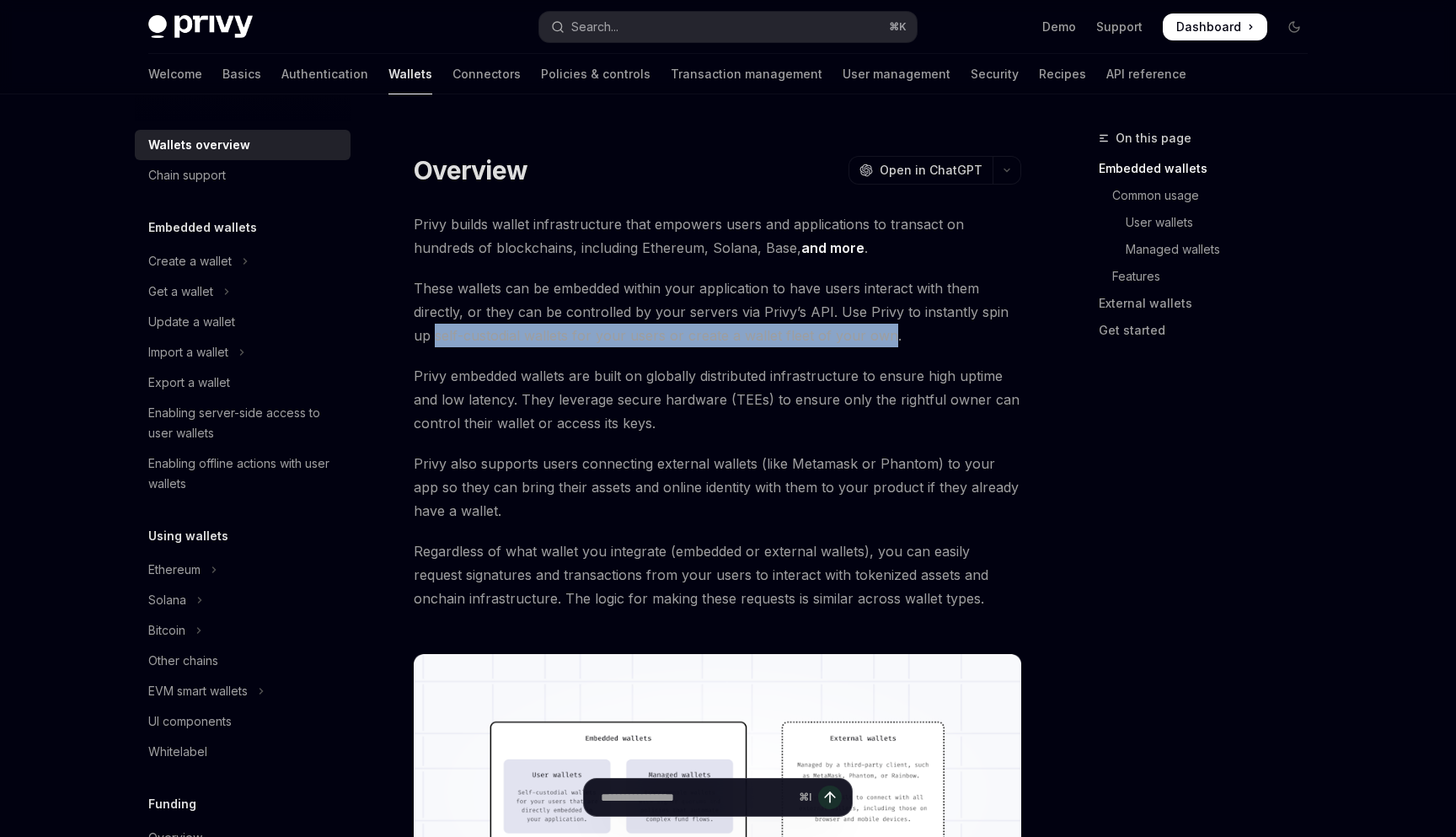
drag, startPoint x: 869, startPoint y: 339, endPoint x: 416, endPoint y: 337, distance: 453.0
click at [416, 337] on span "These wallets can be embedded within your application to have users interact wi…" at bounding box center [717, 312] width 608 height 71
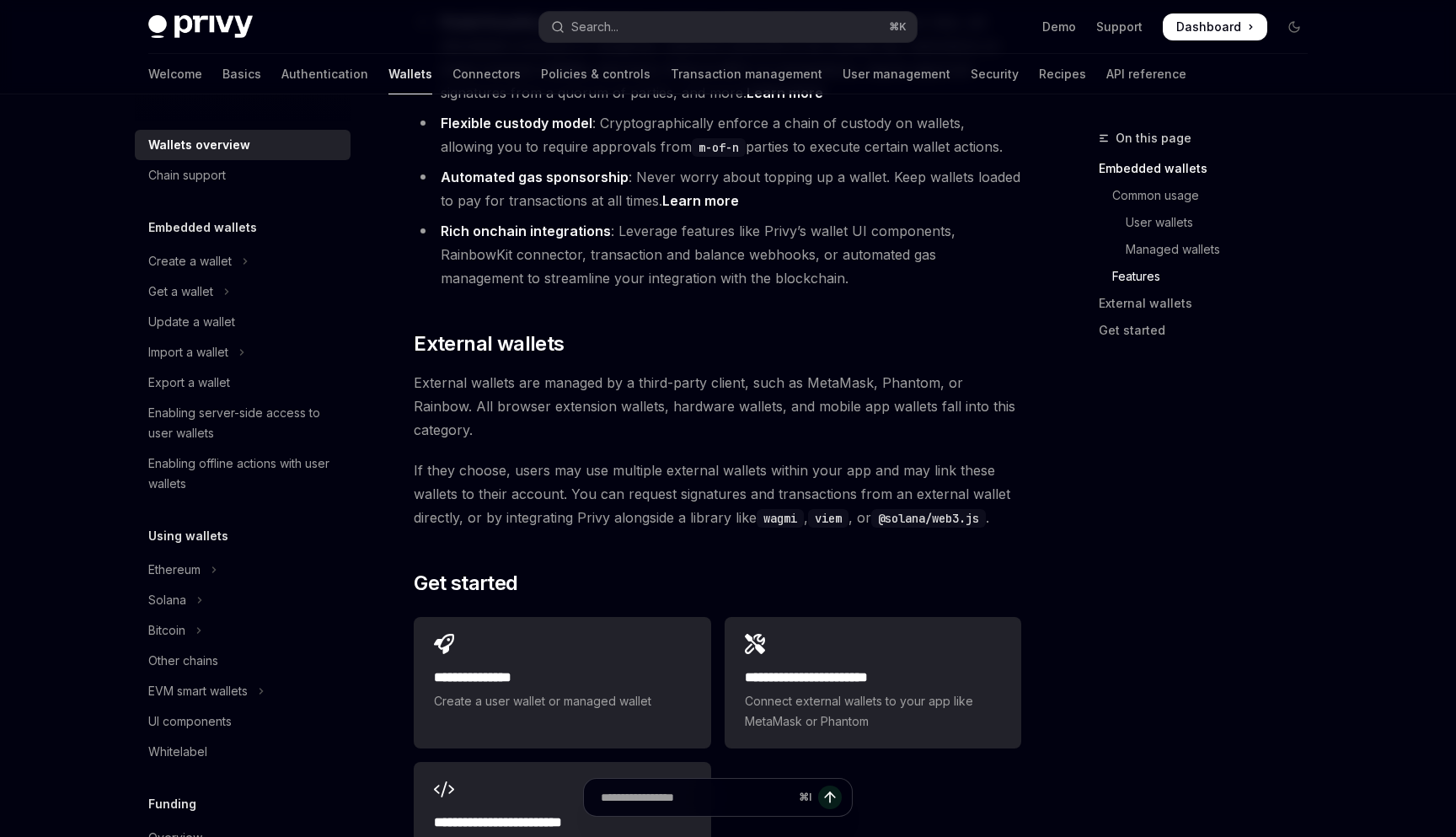
scroll to position [2355, 0]
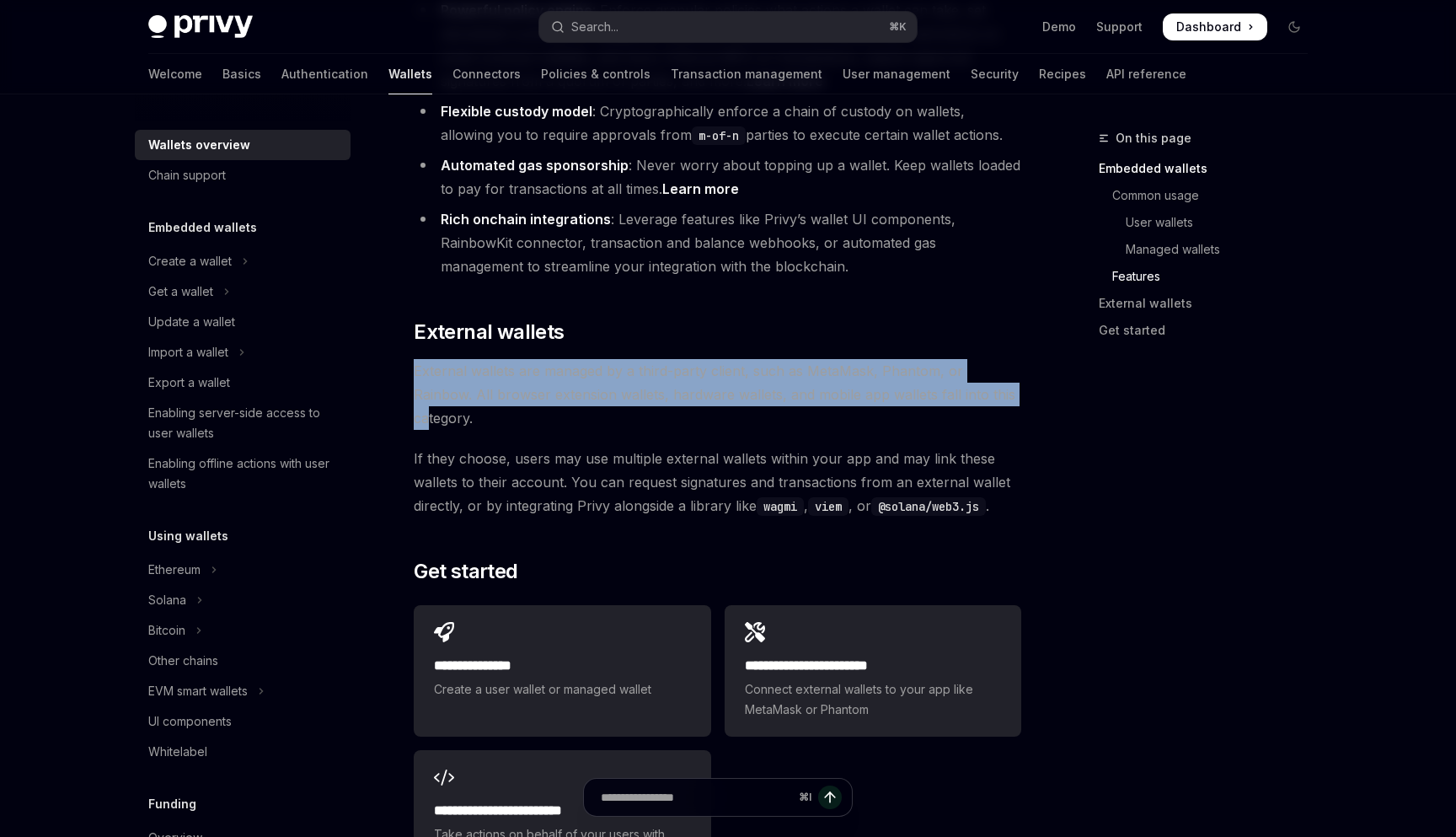
drag, startPoint x: 414, startPoint y: 303, endPoint x: 879, endPoint y: 326, distance: 465.6
click at [907, 359] on span "External wallets are managed by a third-party client, such as MetaMask, Phantom…" at bounding box center [717, 394] width 608 height 71
